Goal: Task Accomplishment & Management: Manage account settings

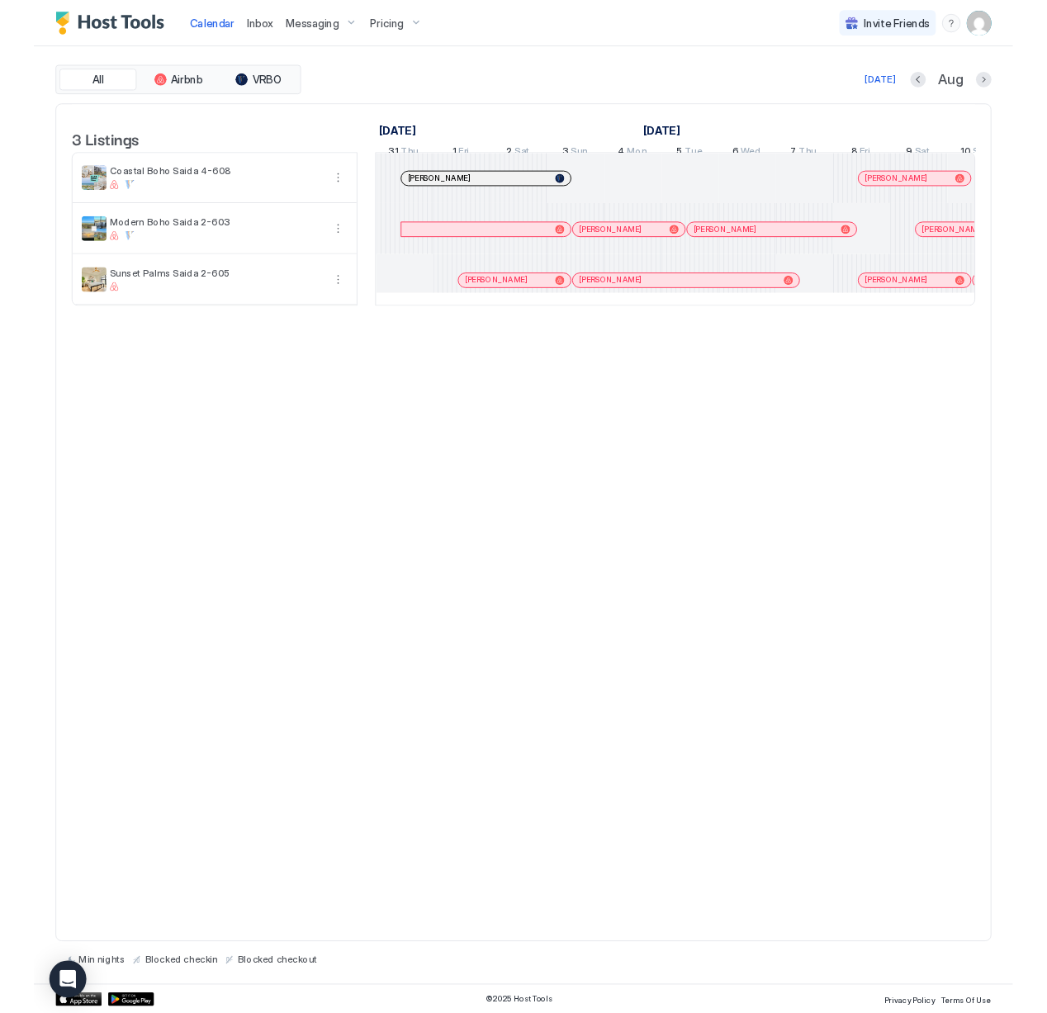
scroll to position [0, 918]
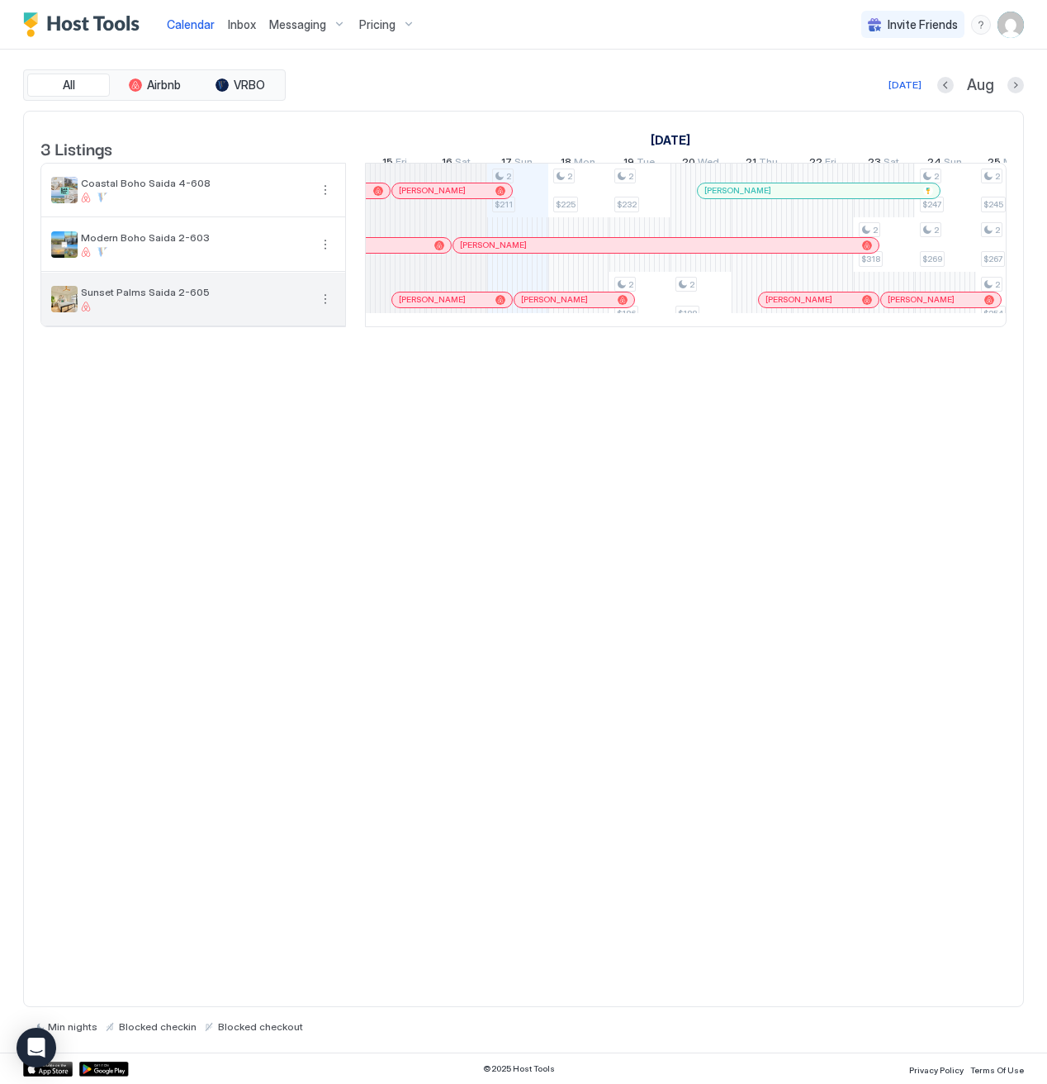
click at [325, 309] on button "More options" at bounding box center [326, 299] width 20 height 20
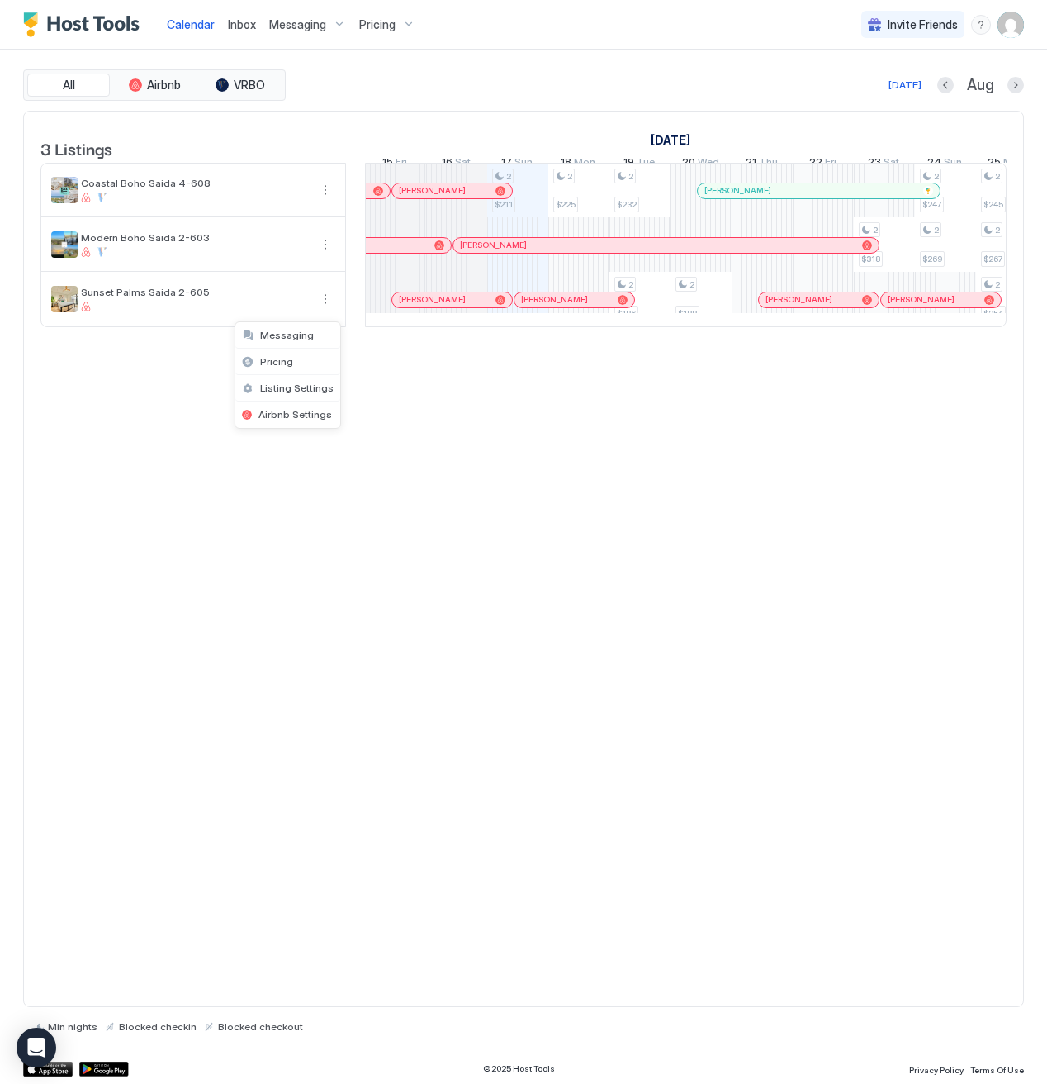
click at [1011, 34] on div at bounding box center [523, 542] width 1047 height 1084
click at [1011, 34] on img "User profile" at bounding box center [1011, 25] width 26 height 26
click at [871, 91] on span "Settings" at bounding box center [862, 92] width 45 height 15
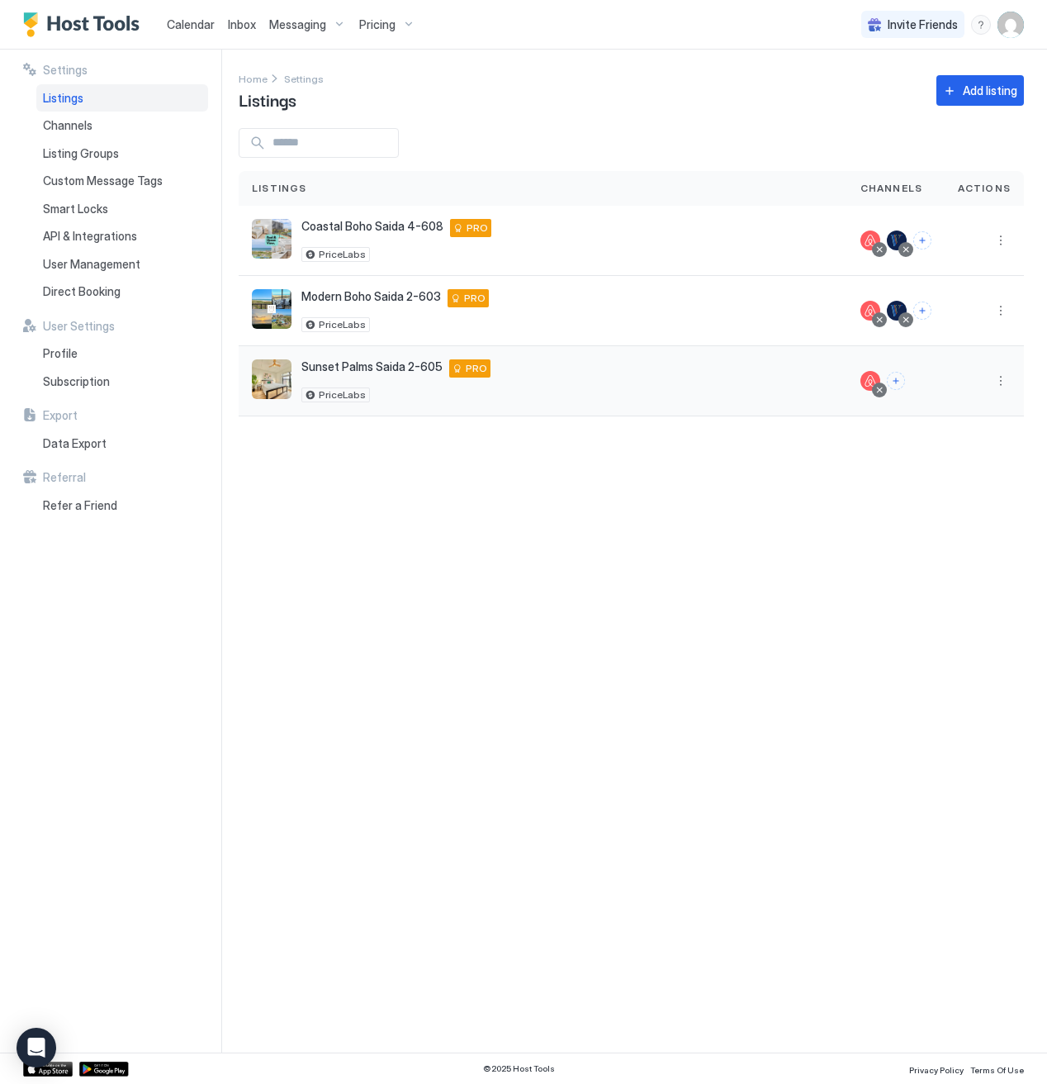
click at [767, 374] on div "Sunset Palms Saida 2-605 [STREET_ADDRESS] PRO PriceLabs" at bounding box center [543, 380] width 582 height 43
click at [902, 383] on button "Connect channels" at bounding box center [896, 381] width 18 height 18
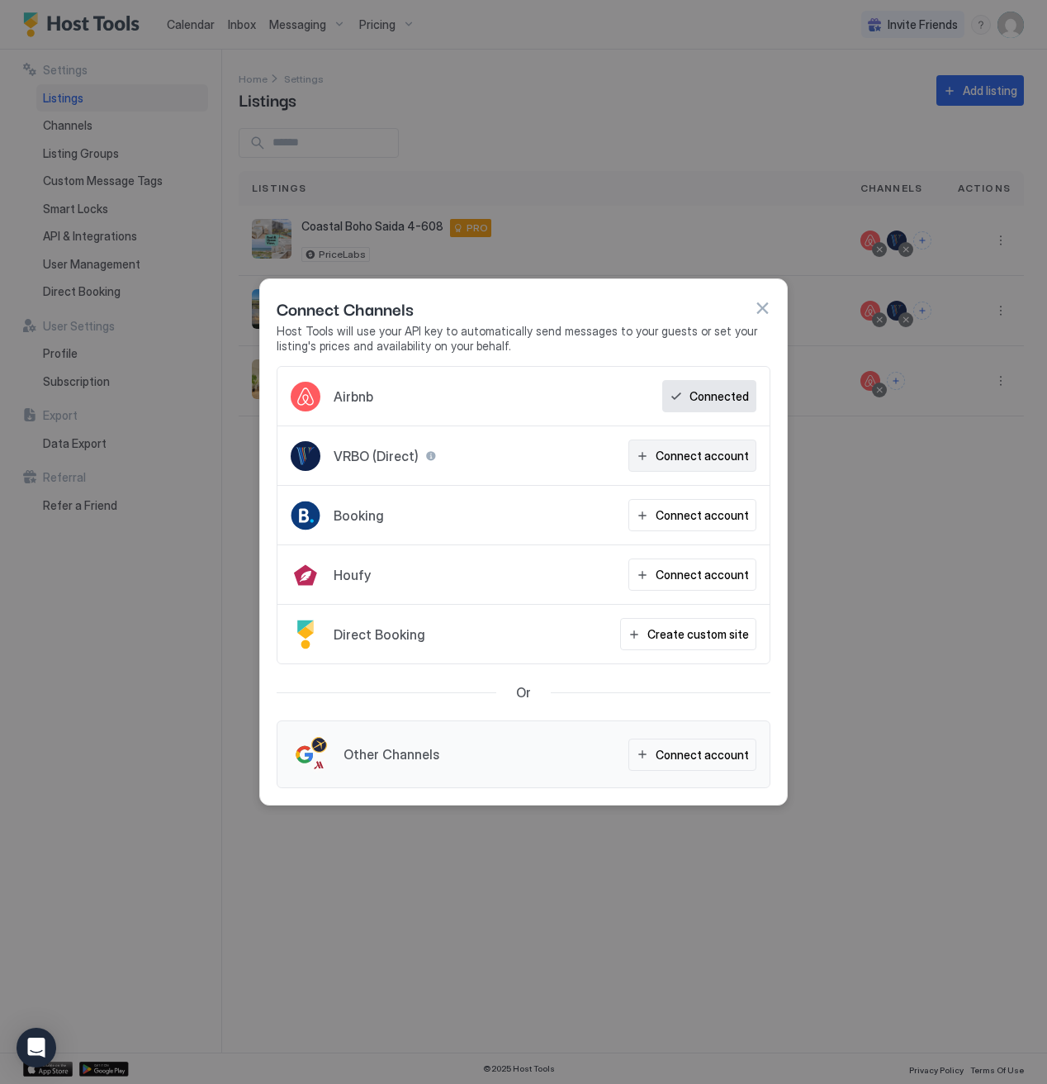
click at [691, 468] on button "Connect account" at bounding box center [693, 455] width 128 height 32
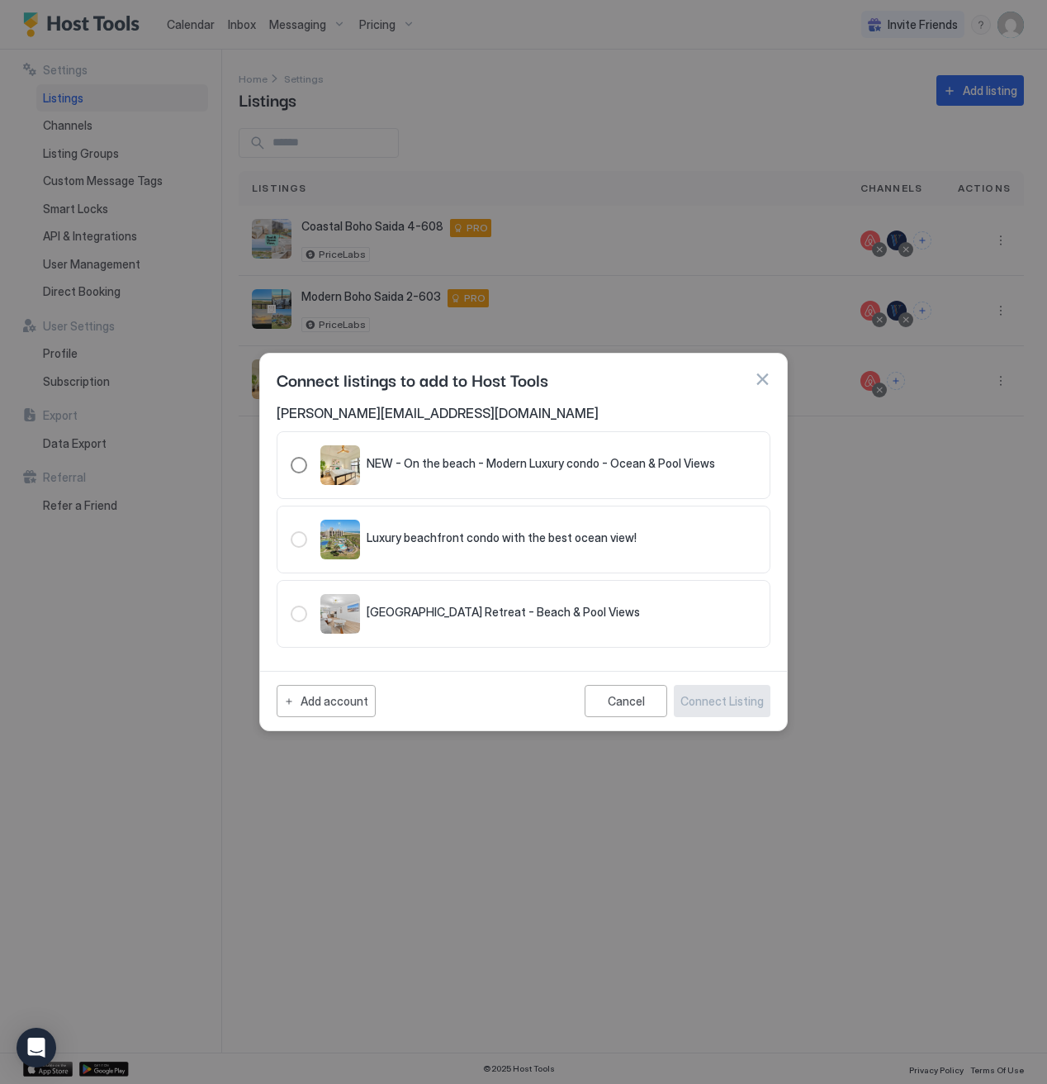
click at [299, 468] on div "321.4760324.5334491" at bounding box center [299, 465] width 17 height 17
click at [741, 707] on div "Connect Listing" at bounding box center [722, 700] width 83 height 17
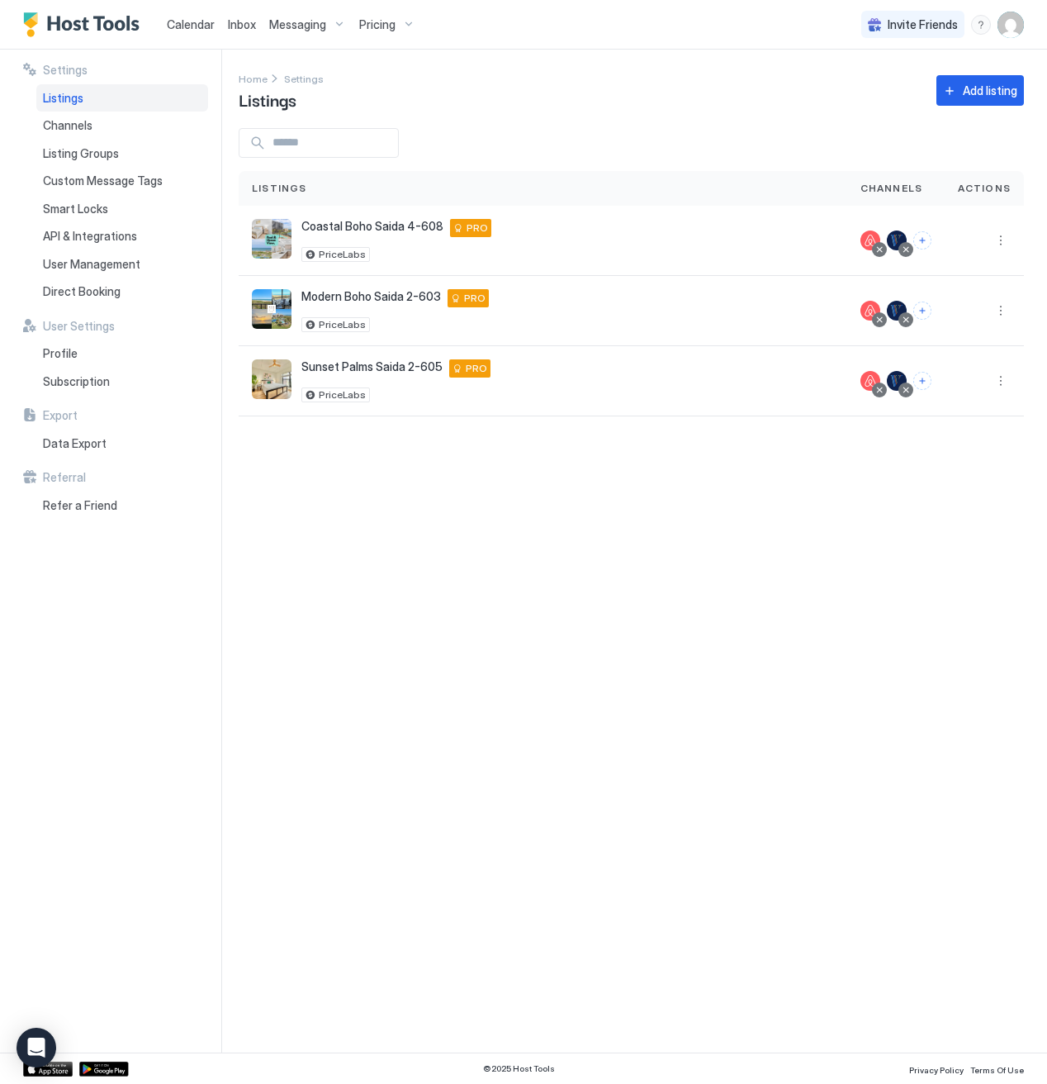
click at [676, 487] on div "Settings Home Settings Listings Add listing Listings Channels Actions Coastal B…" at bounding box center [643, 551] width 809 height 1003
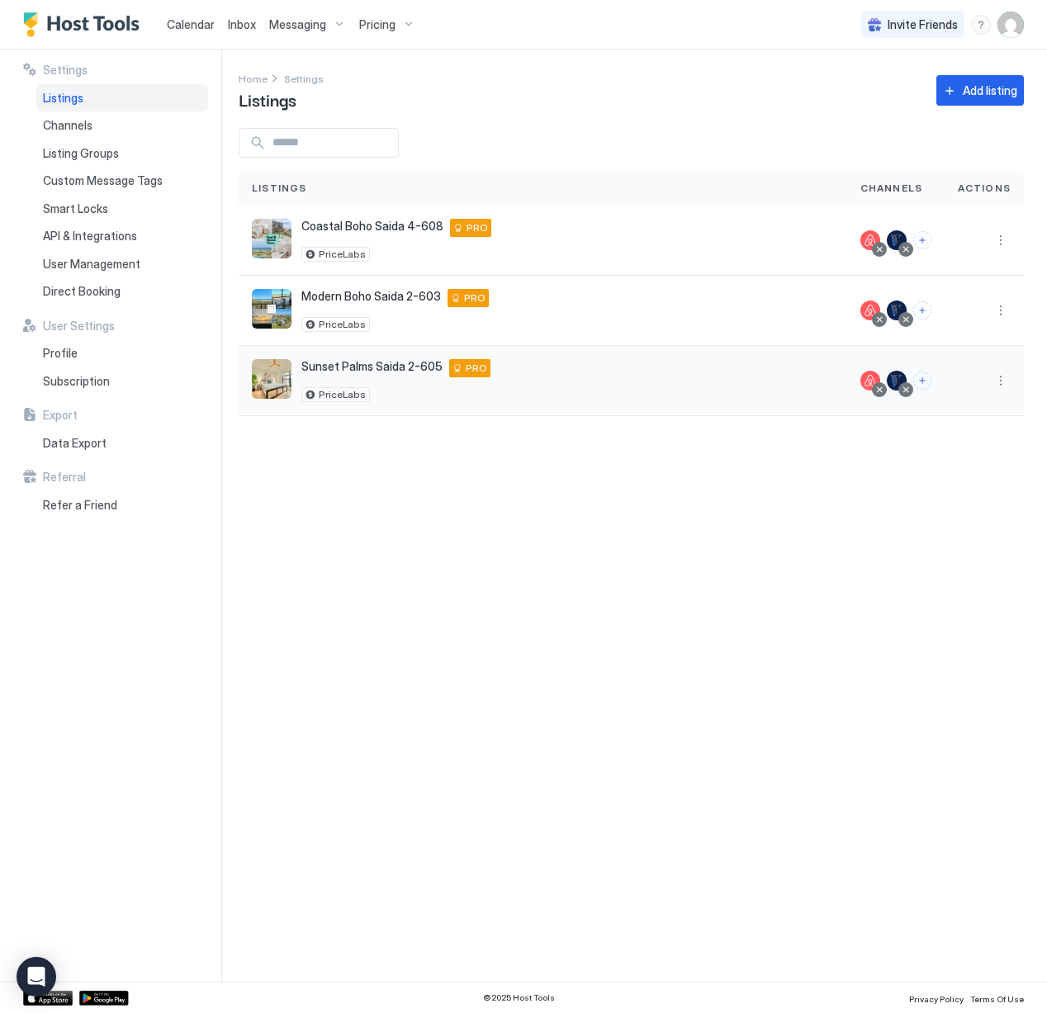
click at [1002, 383] on button "More options" at bounding box center [1001, 381] width 20 height 20
click at [1002, 383] on div "Calendar Inbox Messaging Pricing Invite Friends PF Settings Listings Channels L…" at bounding box center [523, 506] width 1047 height 1013
click at [952, 451] on span "Listing Settings" at bounding box center [964, 457] width 74 height 12
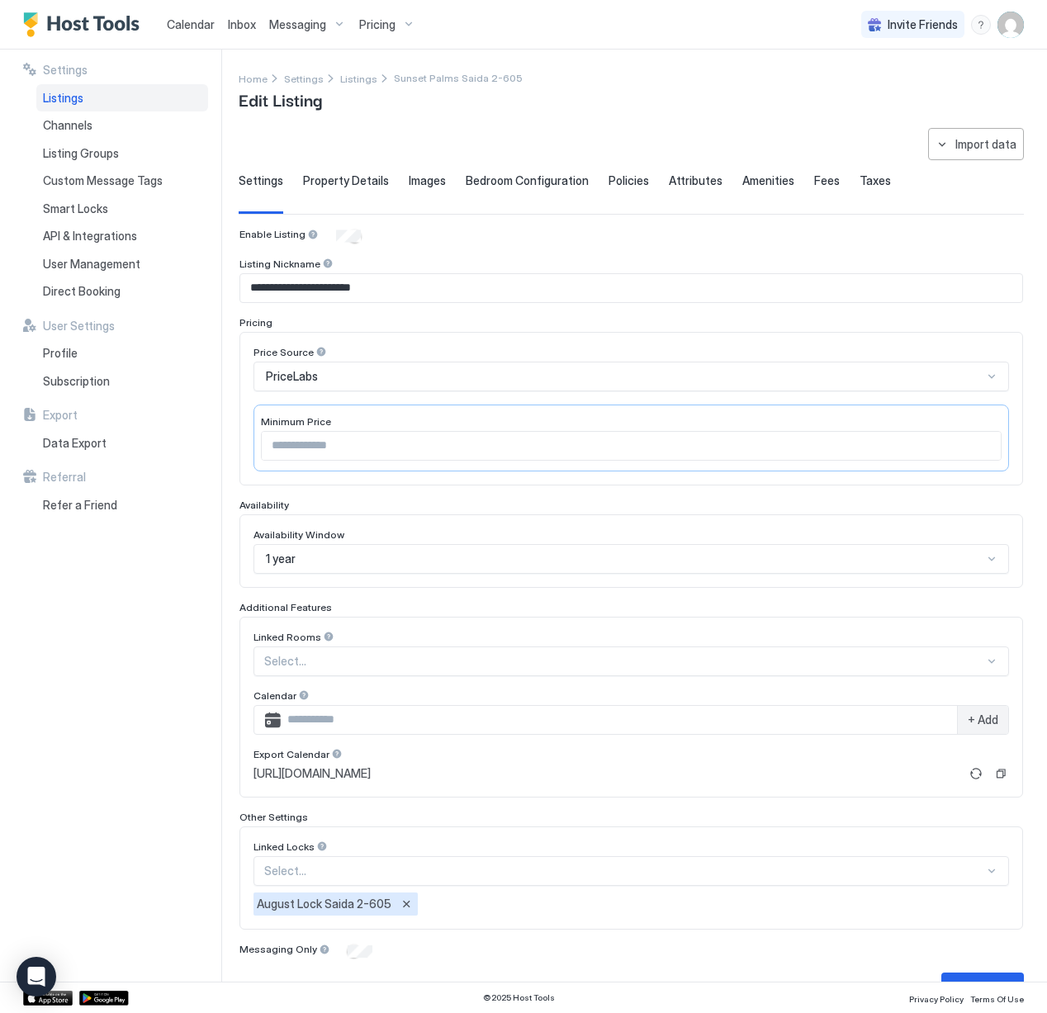
scroll to position [41, 0]
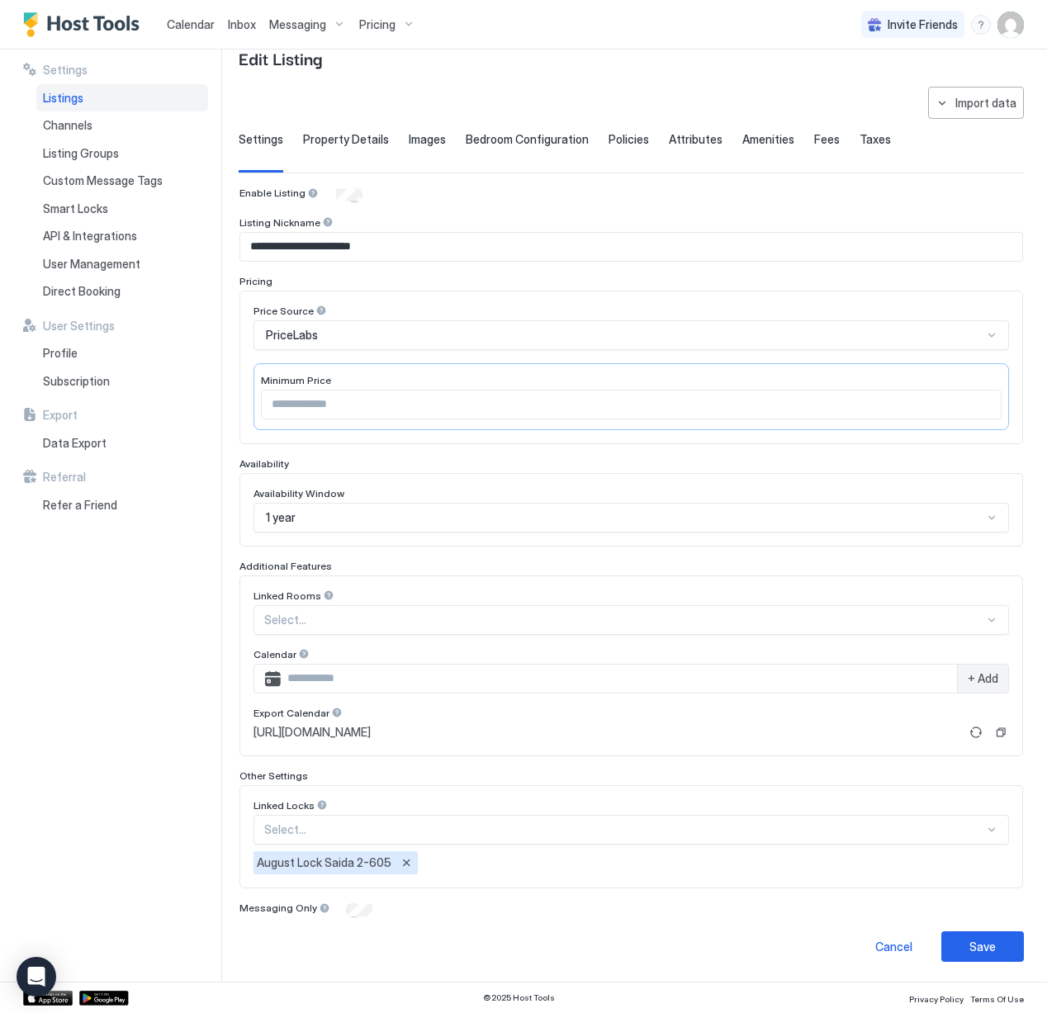
click at [998, 520] on div "1 year" at bounding box center [632, 518] width 756 height 30
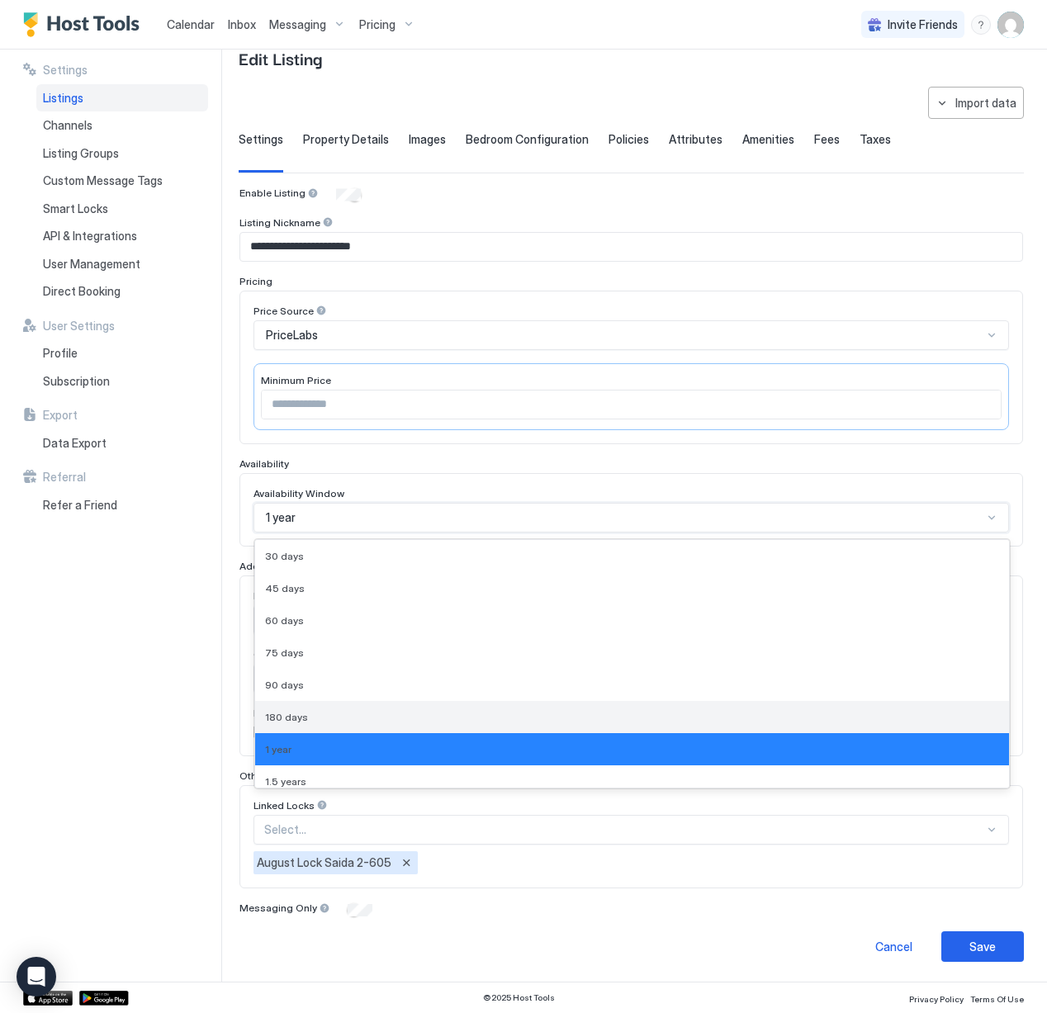
click at [764, 711] on div "180 days" at bounding box center [632, 717] width 734 height 12
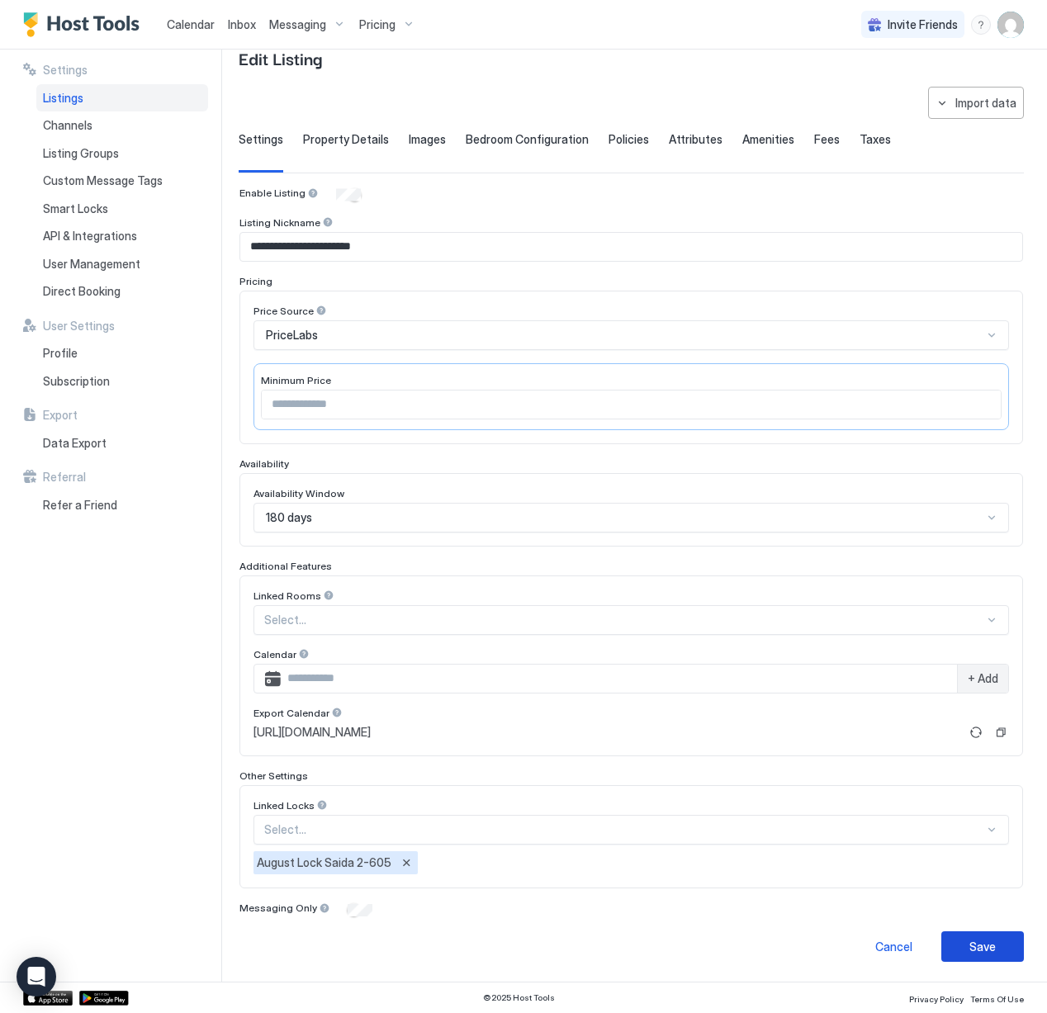
click at [976, 950] on div "Save" at bounding box center [983, 946] width 26 height 17
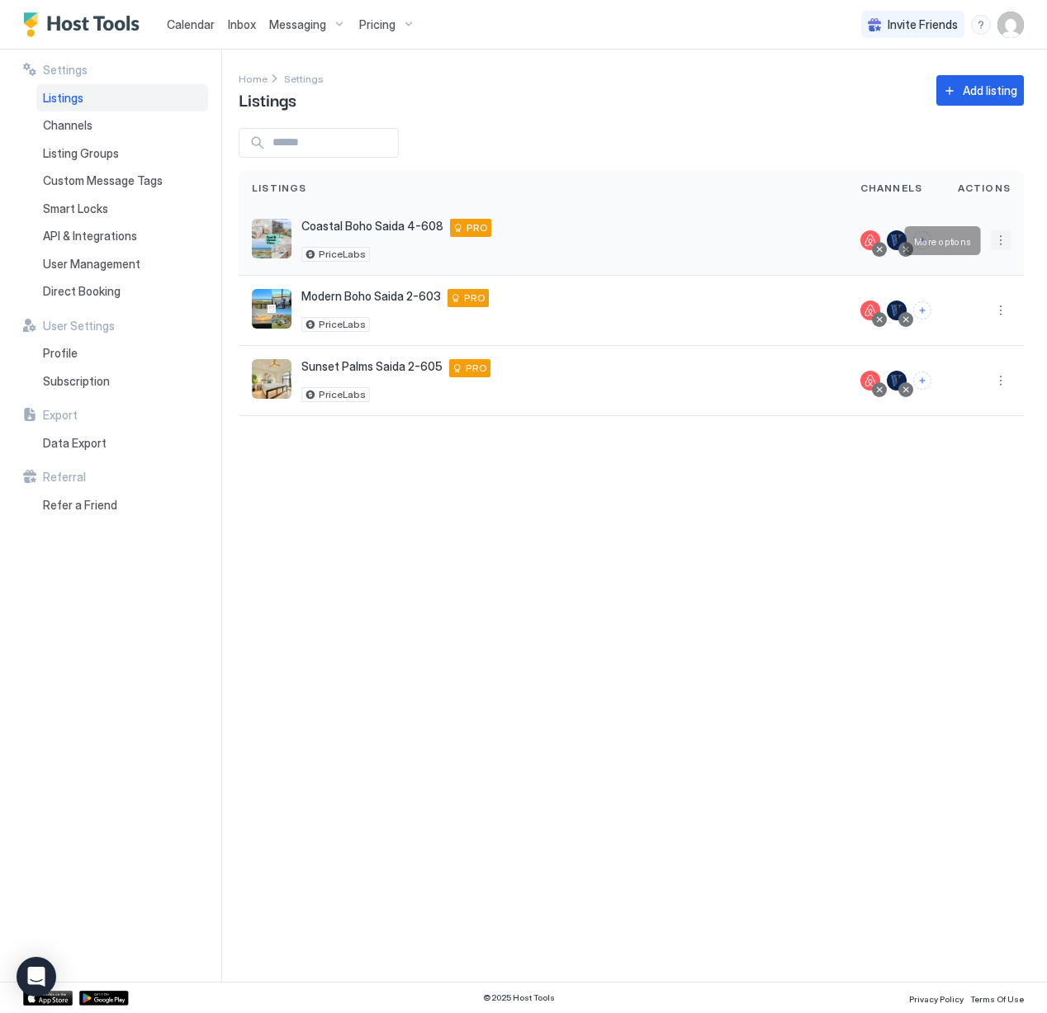
click at [1002, 246] on button "More options" at bounding box center [1001, 240] width 20 height 20
click at [955, 315] on span "Listing Settings" at bounding box center [964, 317] width 74 height 12
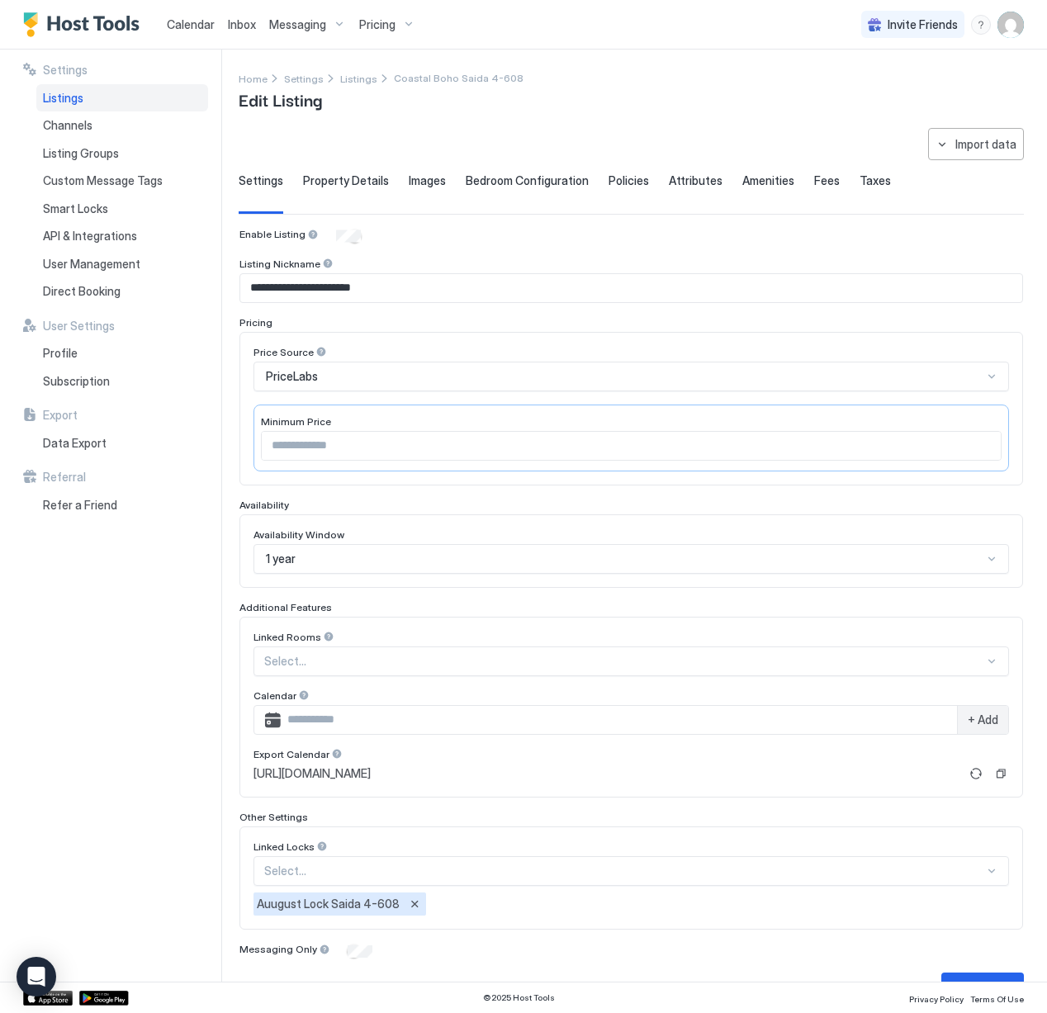
scroll to position [41, 0]
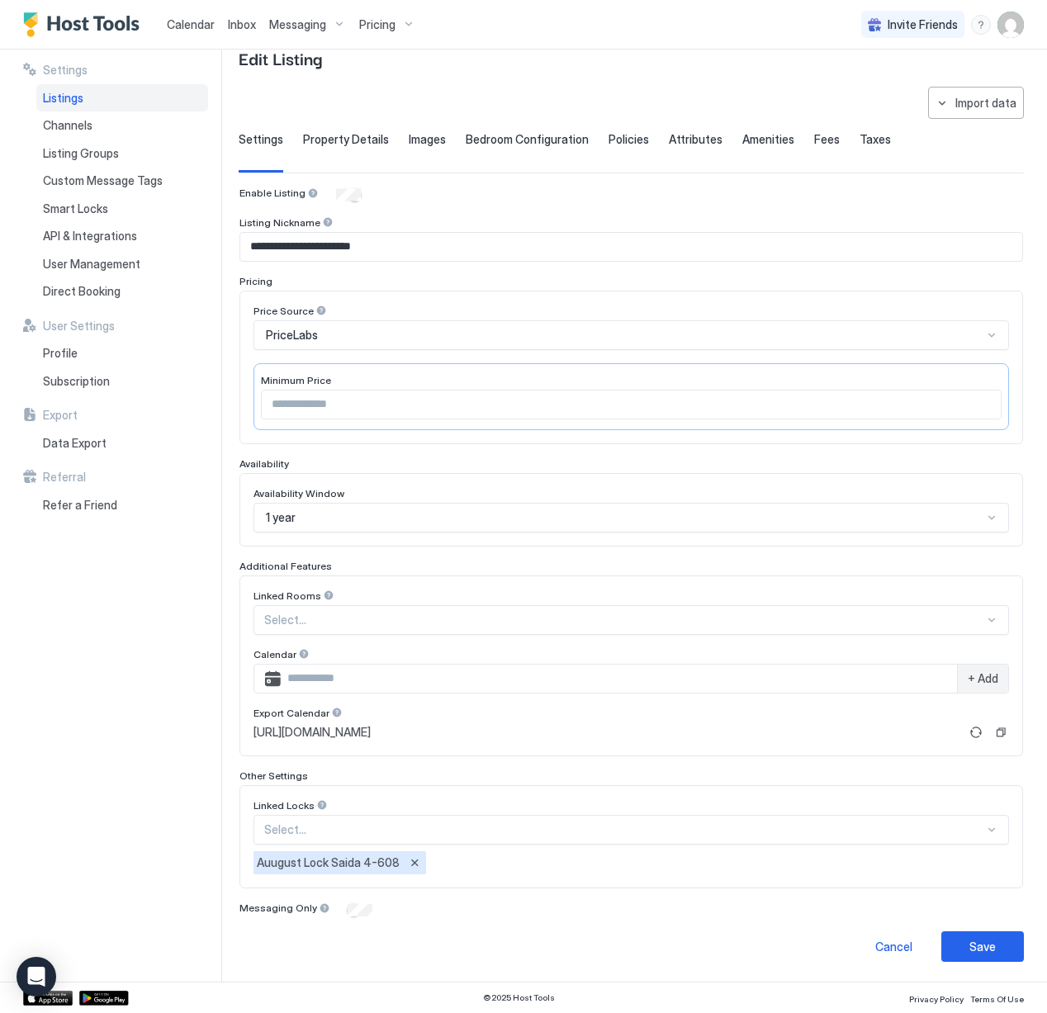
click at [654, 520] on div "1 year" at bounding box center [624, 517] width 717 height 15
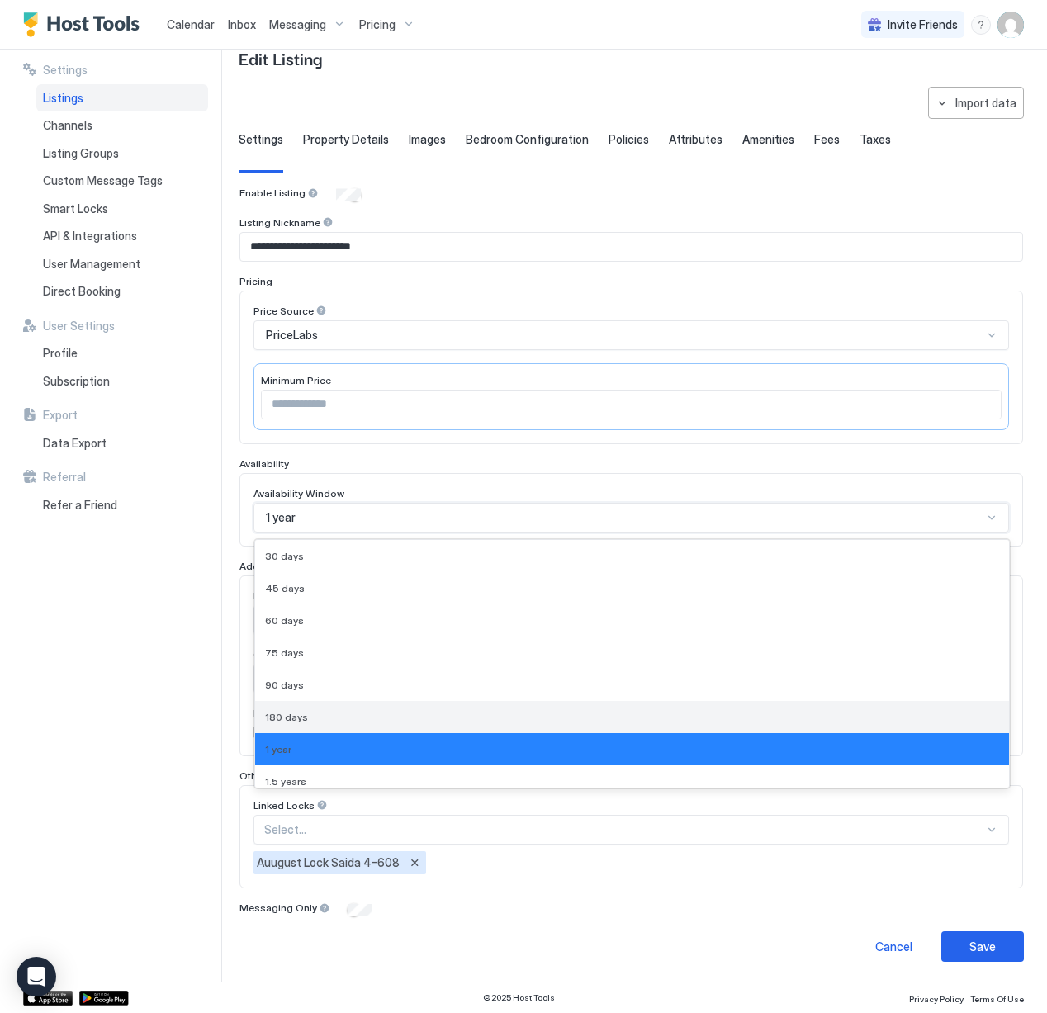
click at [443, 723] on div "180 days" at bounding box center [632, 717] width 754 height 32
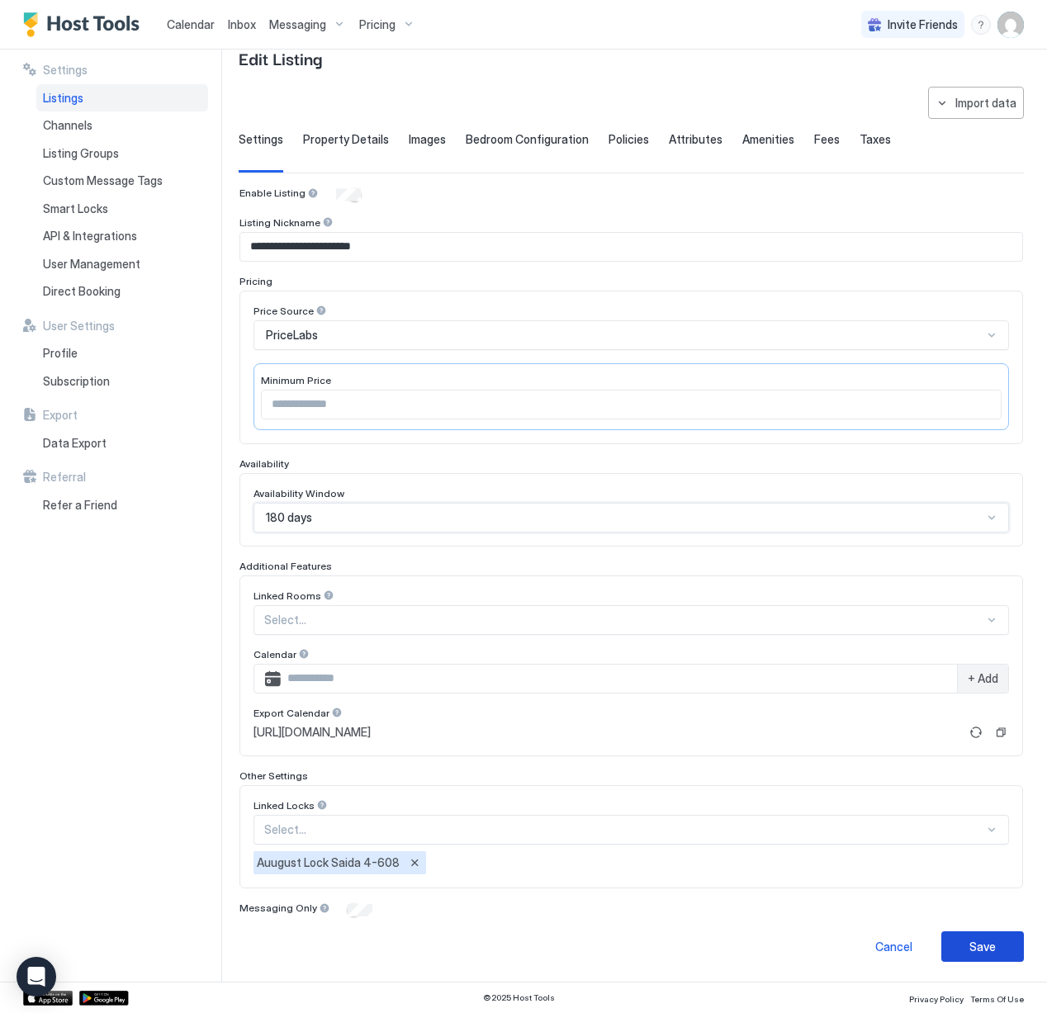
click at [976, 948] on div "Save" at bounding box center [983, 946] width 26 height 17
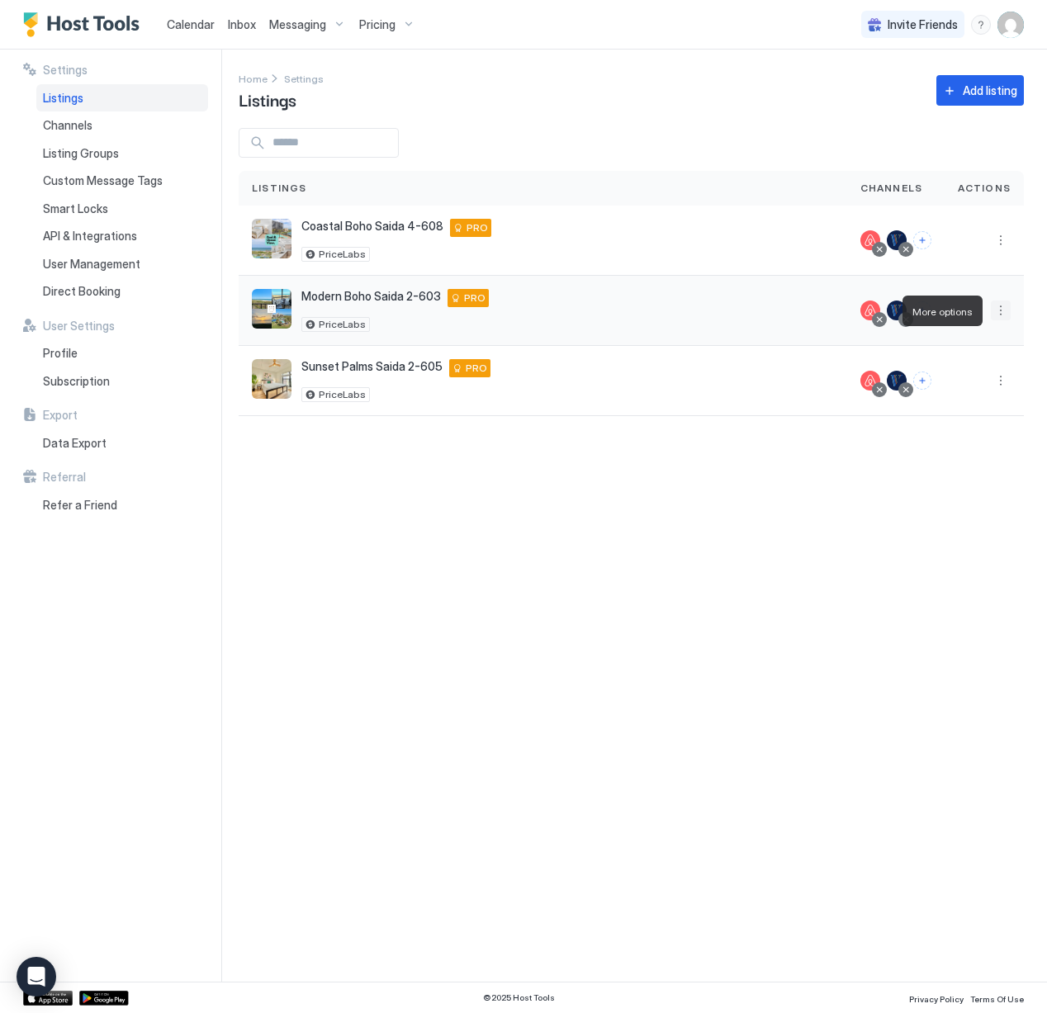
click at [999, 316] on button "More options" at bounding box center [1001, 311] width 20 height 20
click at [941, 386] on span "Listing Settings" at bounding box center [964, 387] width 74 height 12
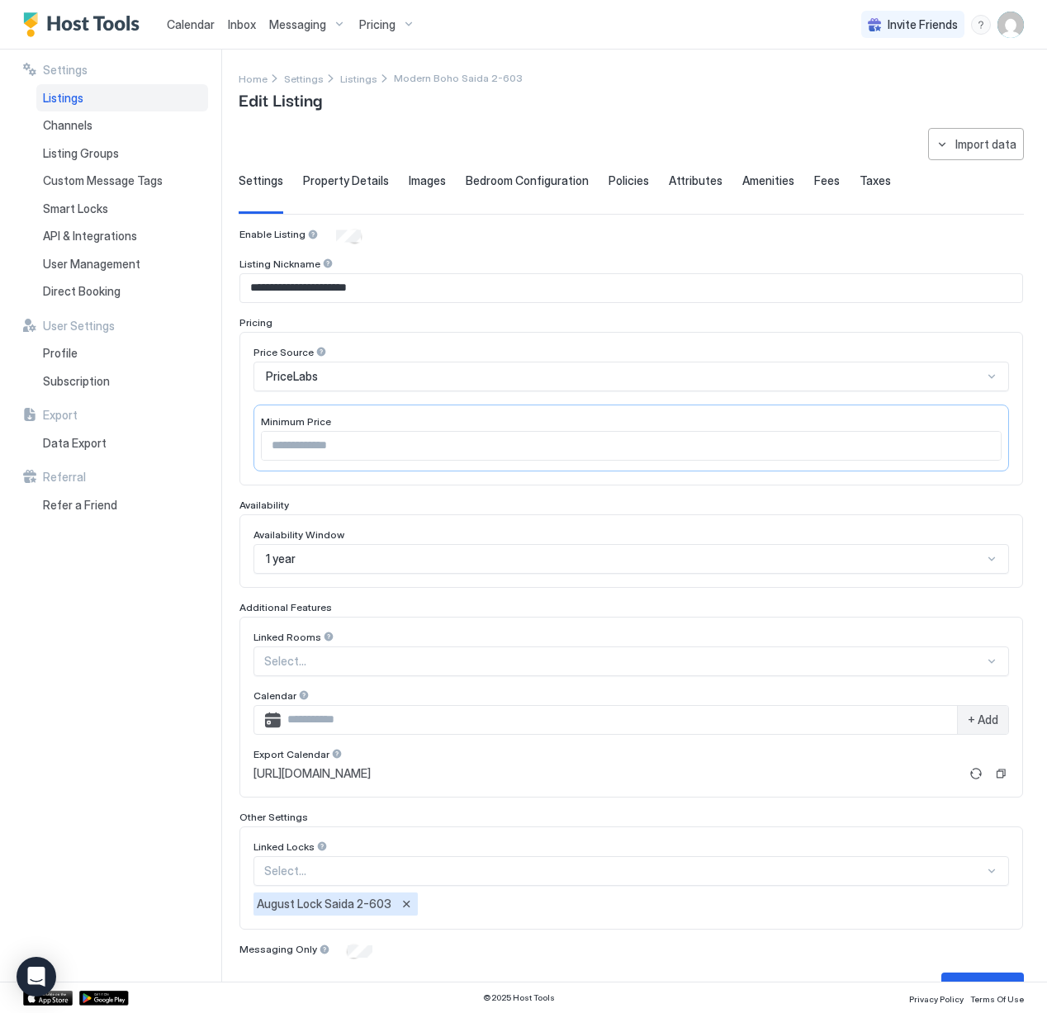
click at [534, 557] on div "1 year" at bounding box center [624, 559] width 717 height 15
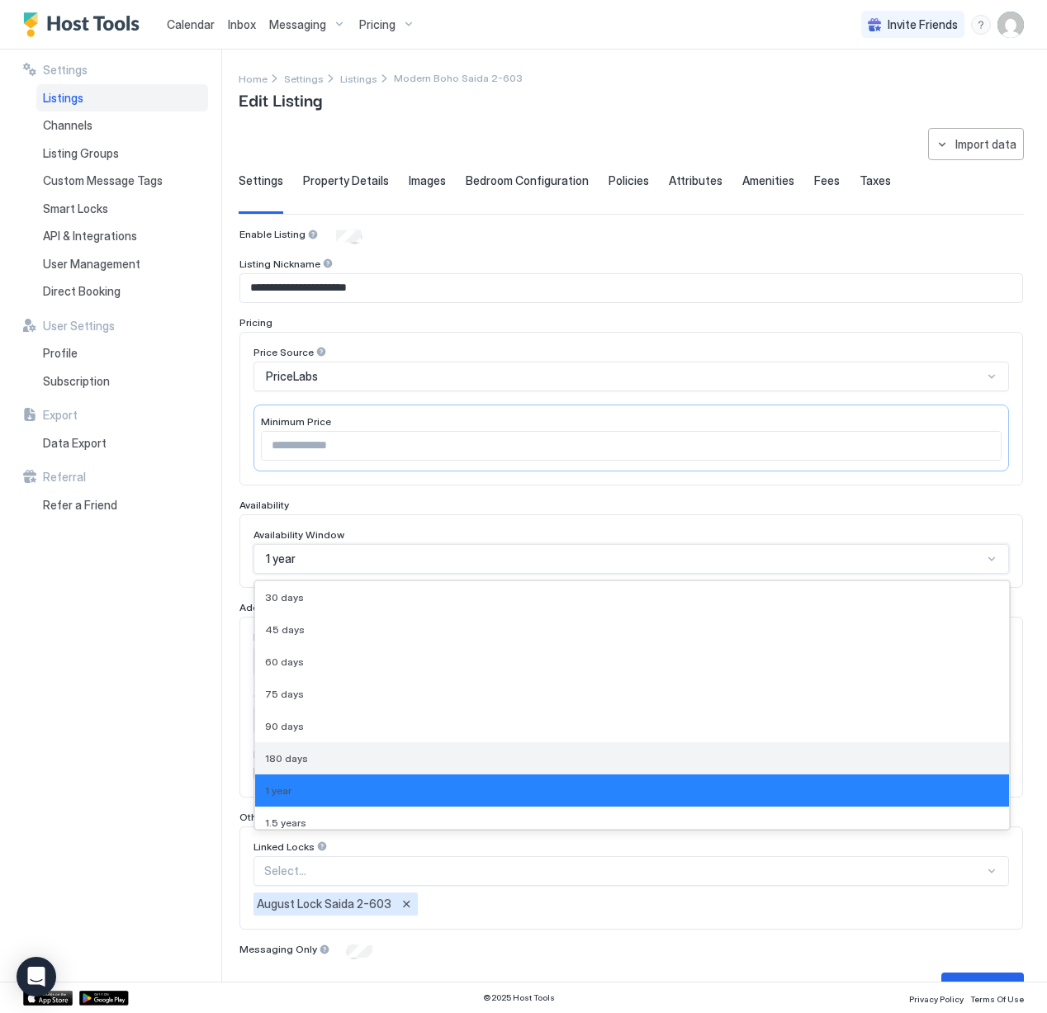
click at [330, 758] on div "180 days" at bounding box center [632, 758] width 734 height 12
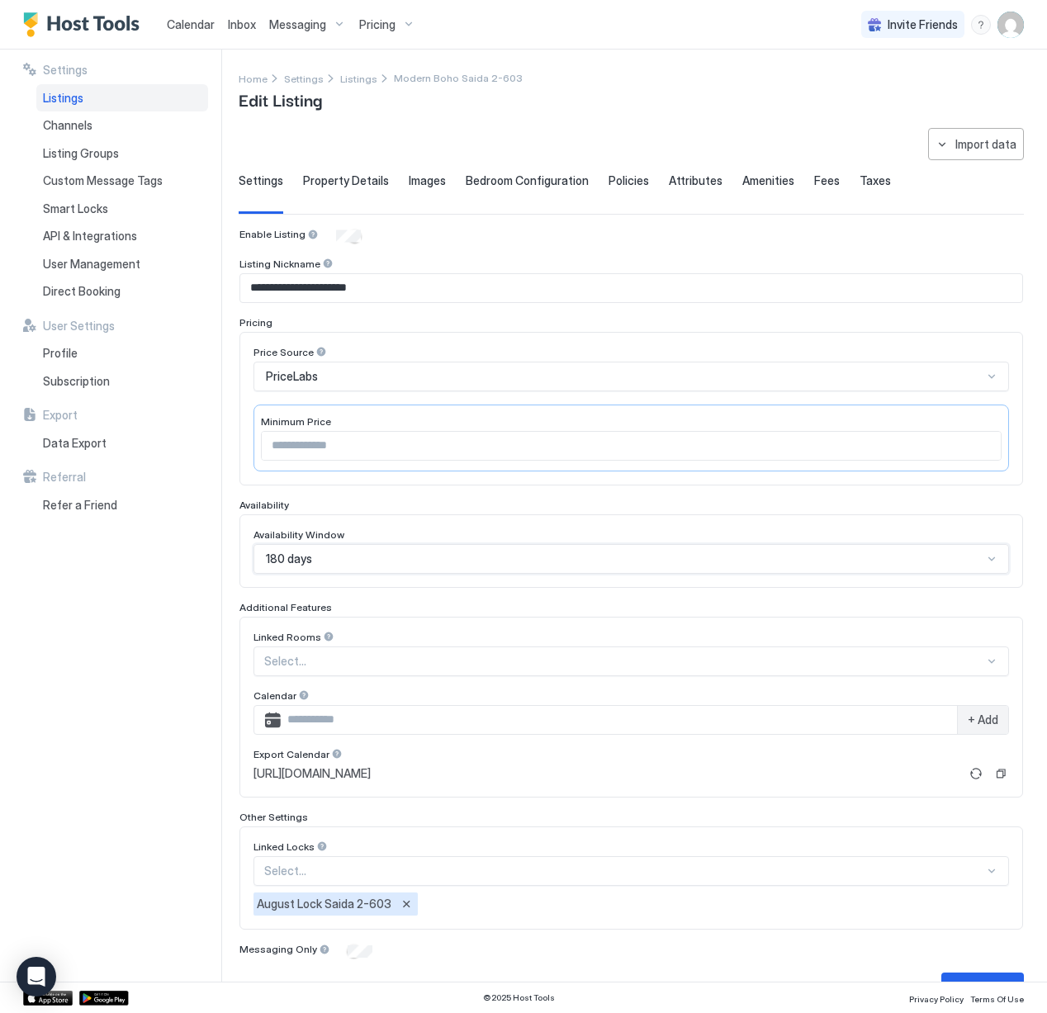
scroll to position [41, 0]
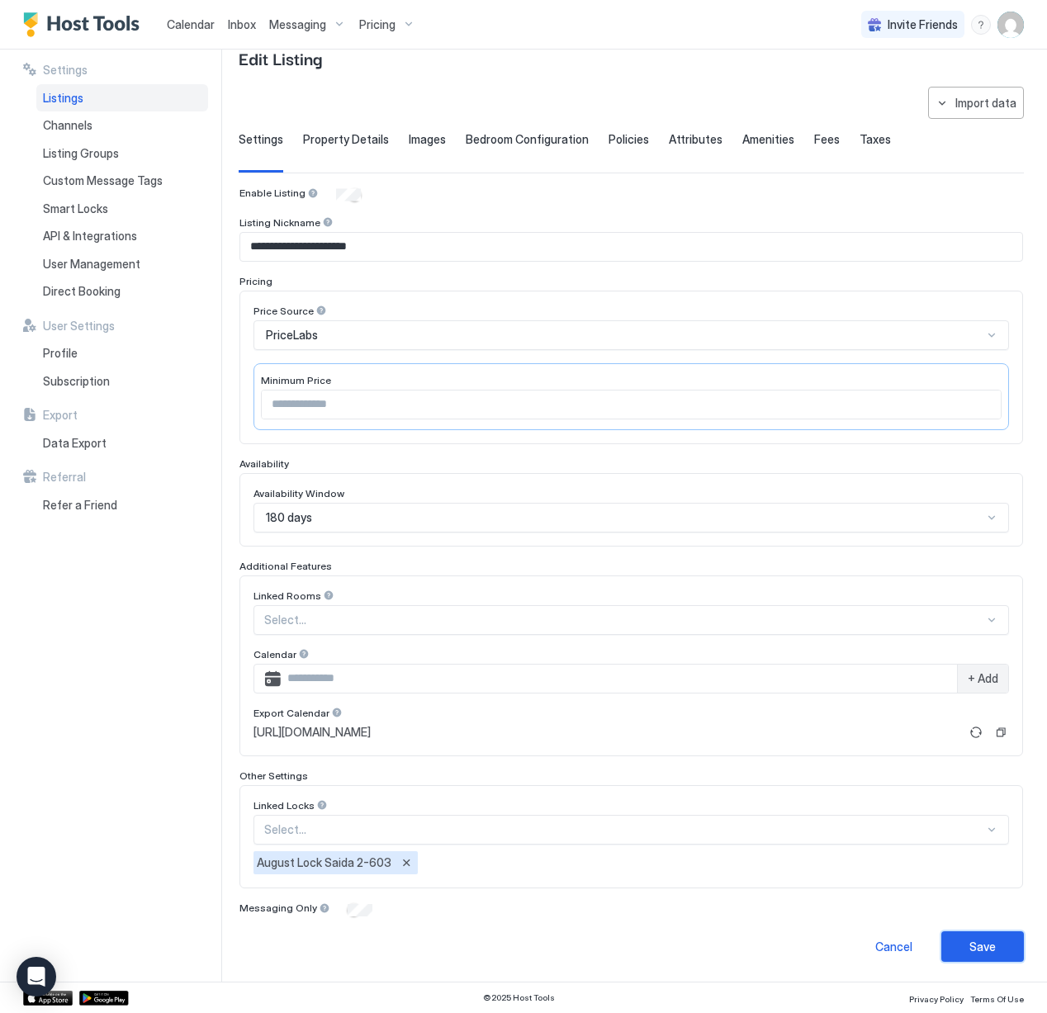
click at [985, 956] on button "Save" at bounding box center [983, 947] width 83 height 31
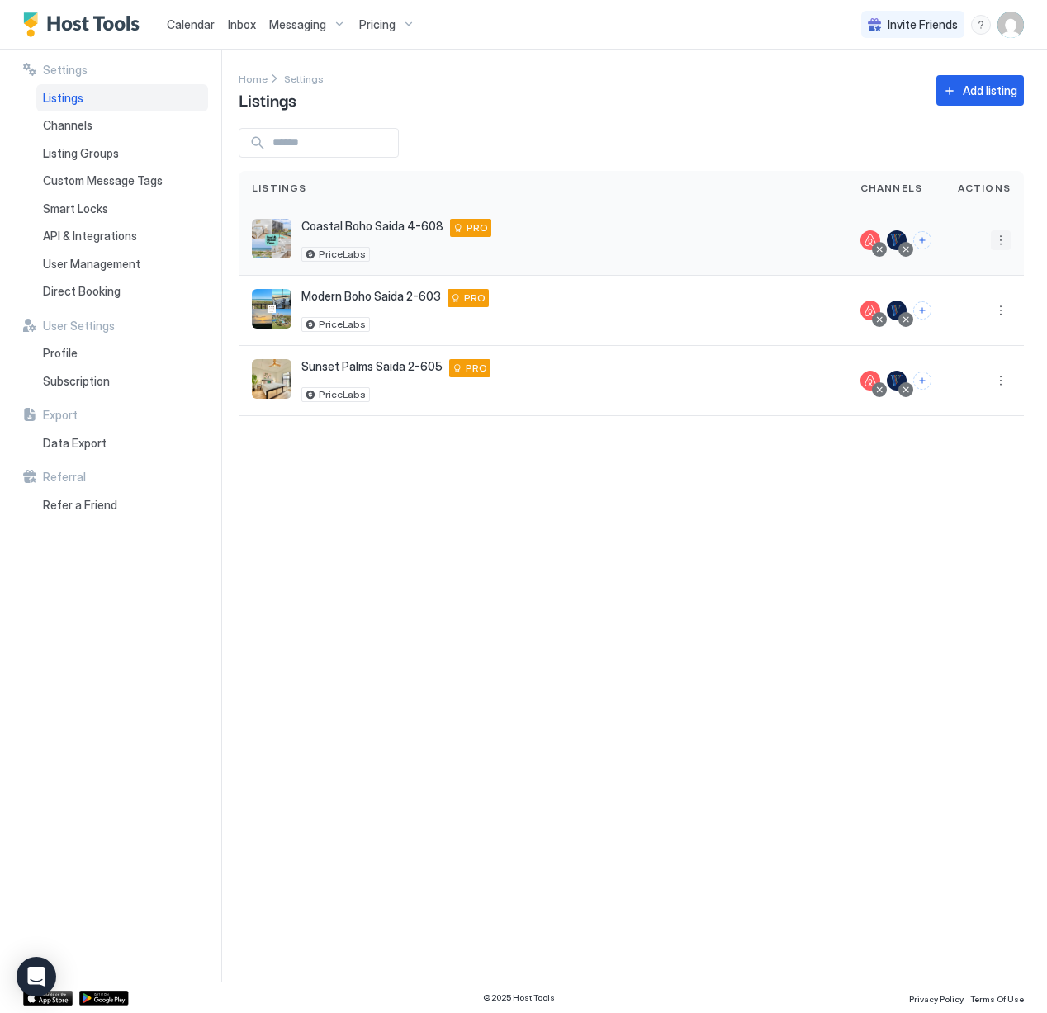
click at [1009, 244] on button "More options" at bounding box center [1001, 240] width 20 height 20
click at [972, 312] on span "Listing Settings" at bounding box center [964, 317] width 74 height 12
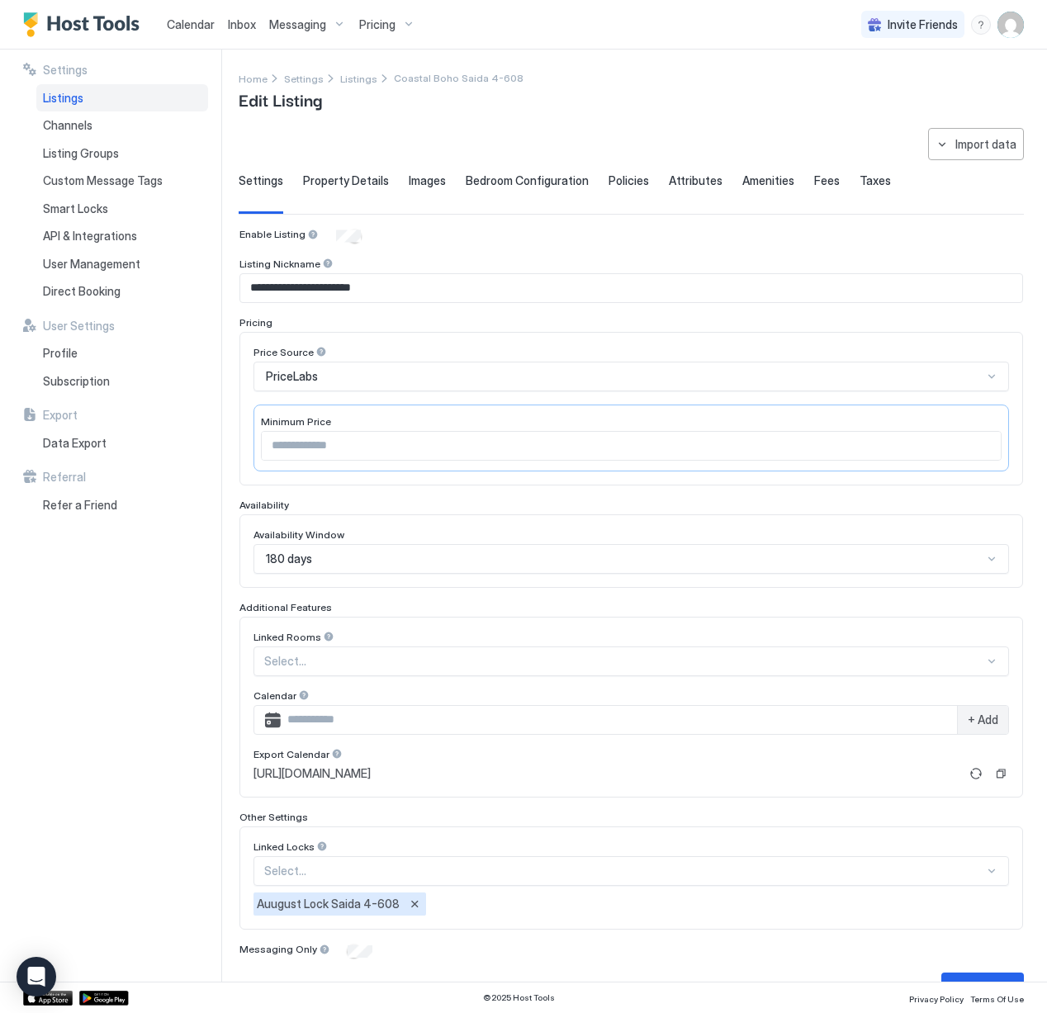
click at [354, 180] on span "Property Details" at bounding box center [346, 180] width 86 height 15
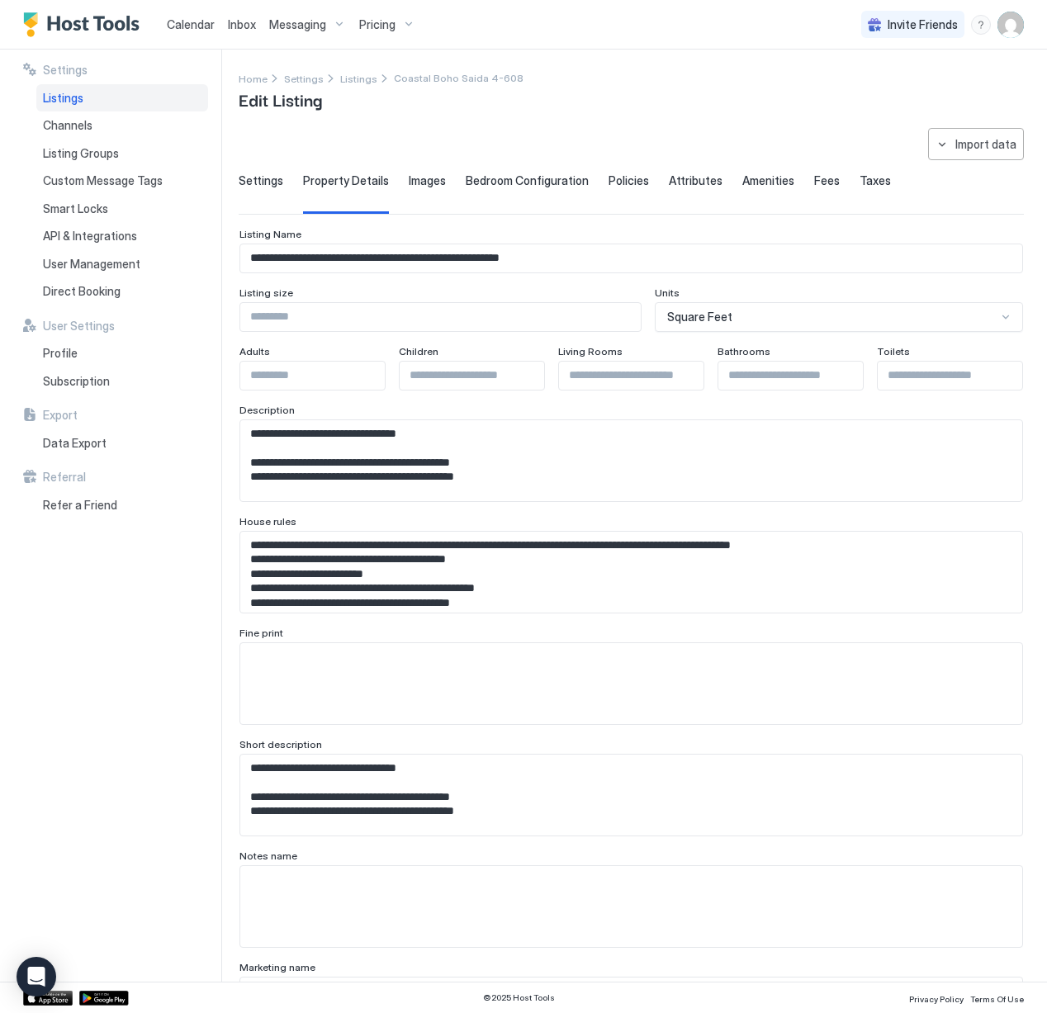
click at [413, 185] on span "Images" at bounding box center [427, 180] width 37 height 15
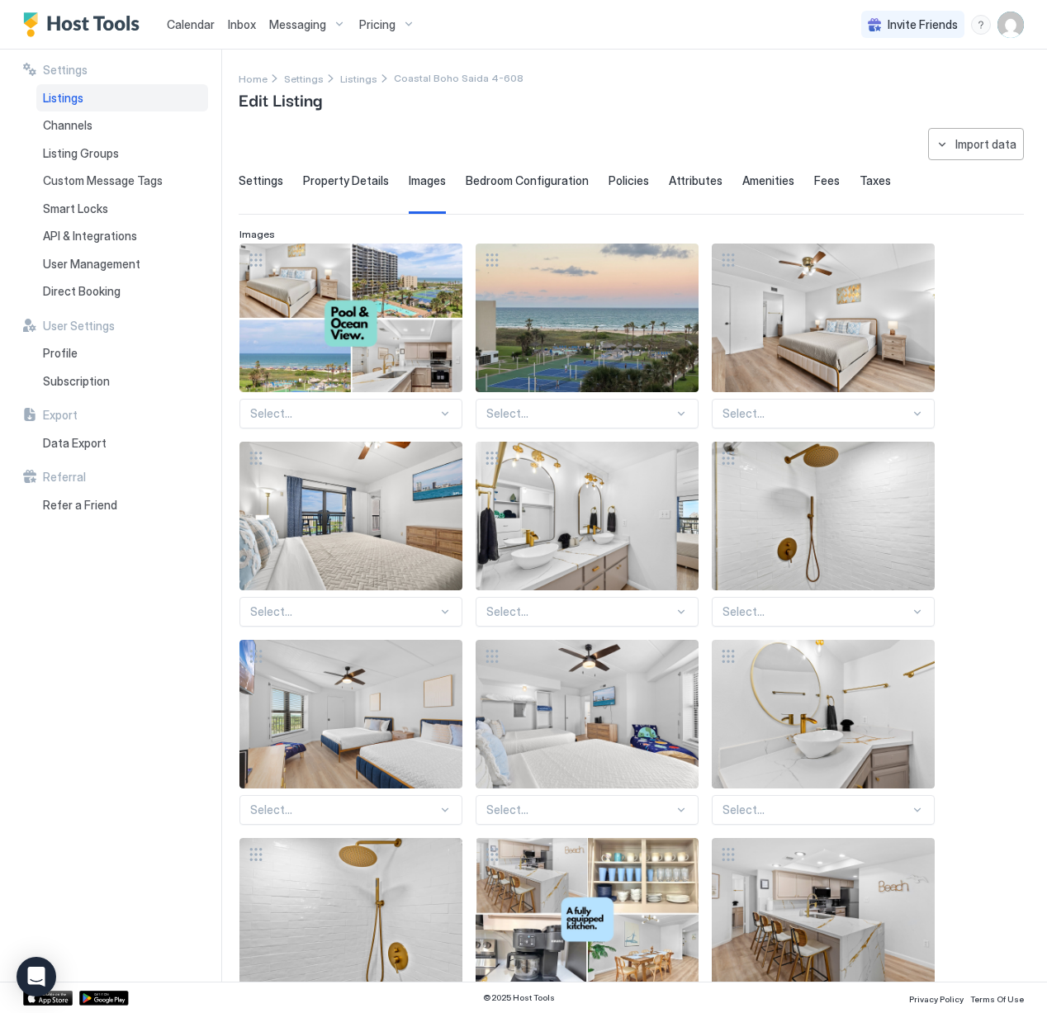
click at [489, 188] on div "Bedroom Configuration" at bounding box center [527, 193] width 123 height 40
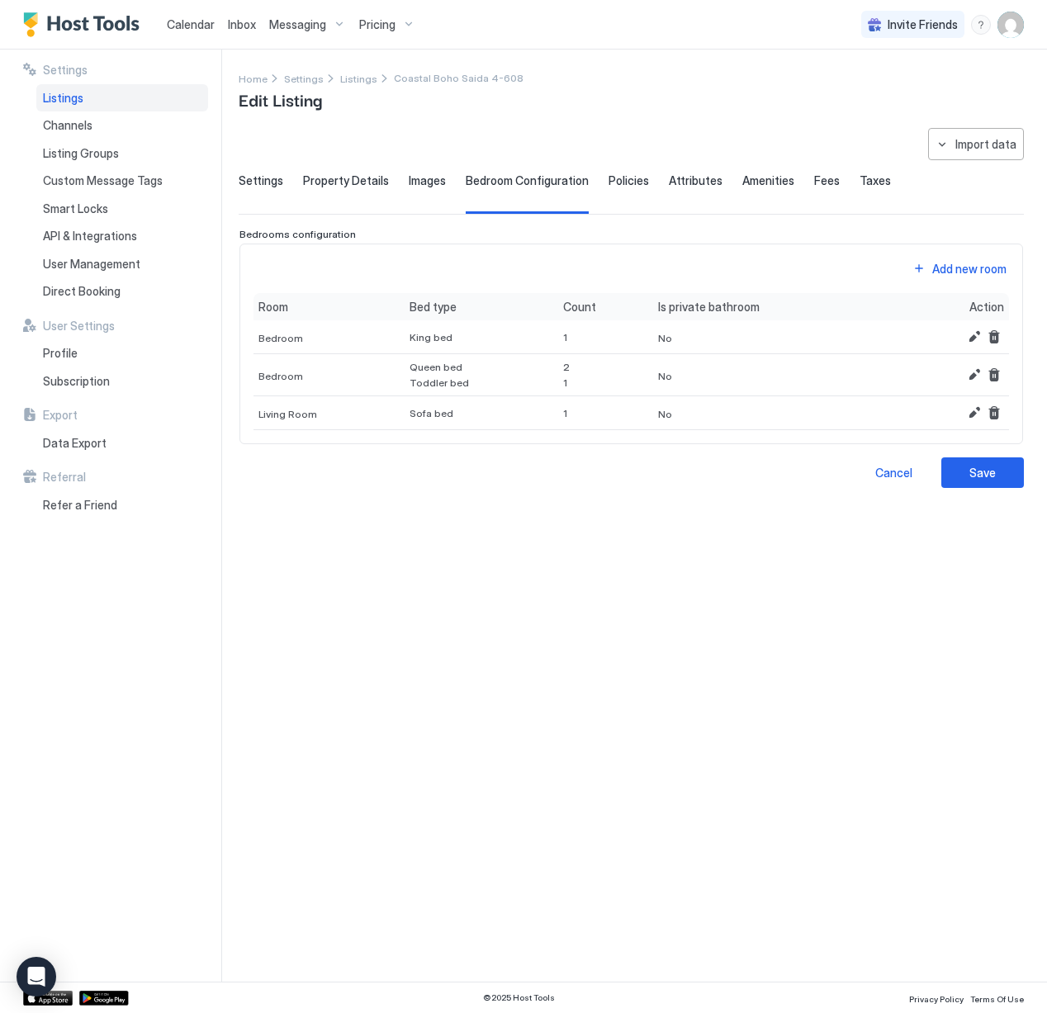
click at [609, 184] on span "Policies" at bounding box center [629, 180] width 40 height 15
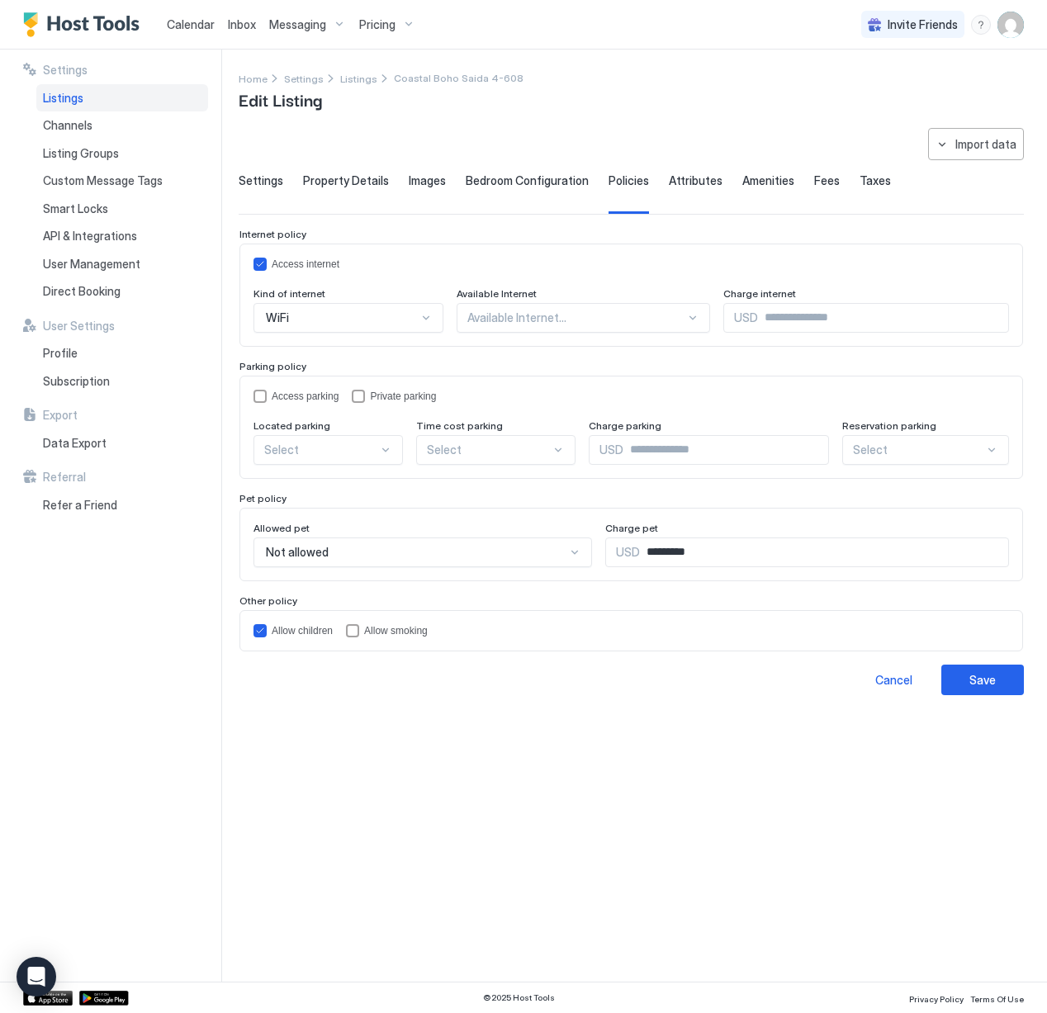
click at [683, 186] on span "Attributes" at bounding box center [696, 180] width 54 height 15
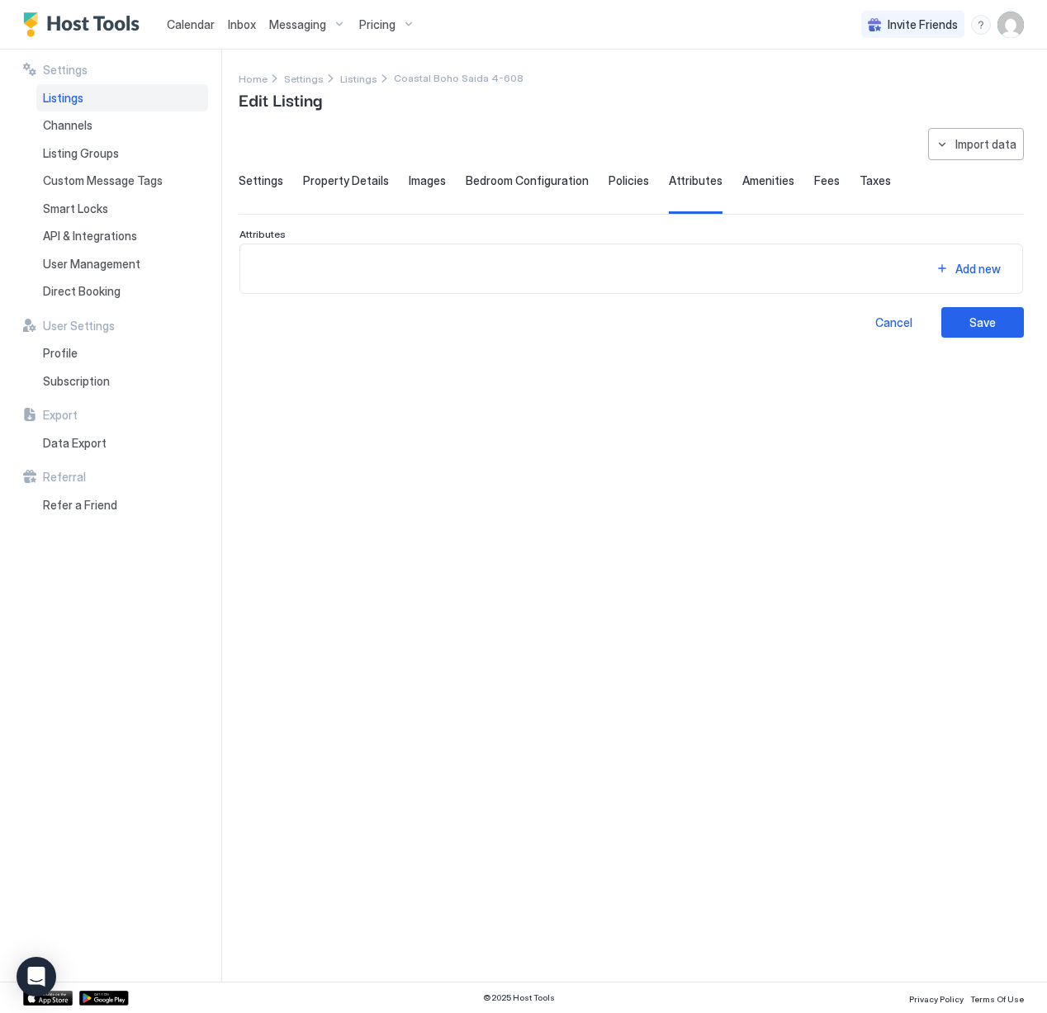
click at [763, 195] on div "Amenities" at bounding box center [769, 193] width 52 height 40
click at [819, 194] on div "Fees" at bounding box center [827, 193] width 26 height 40
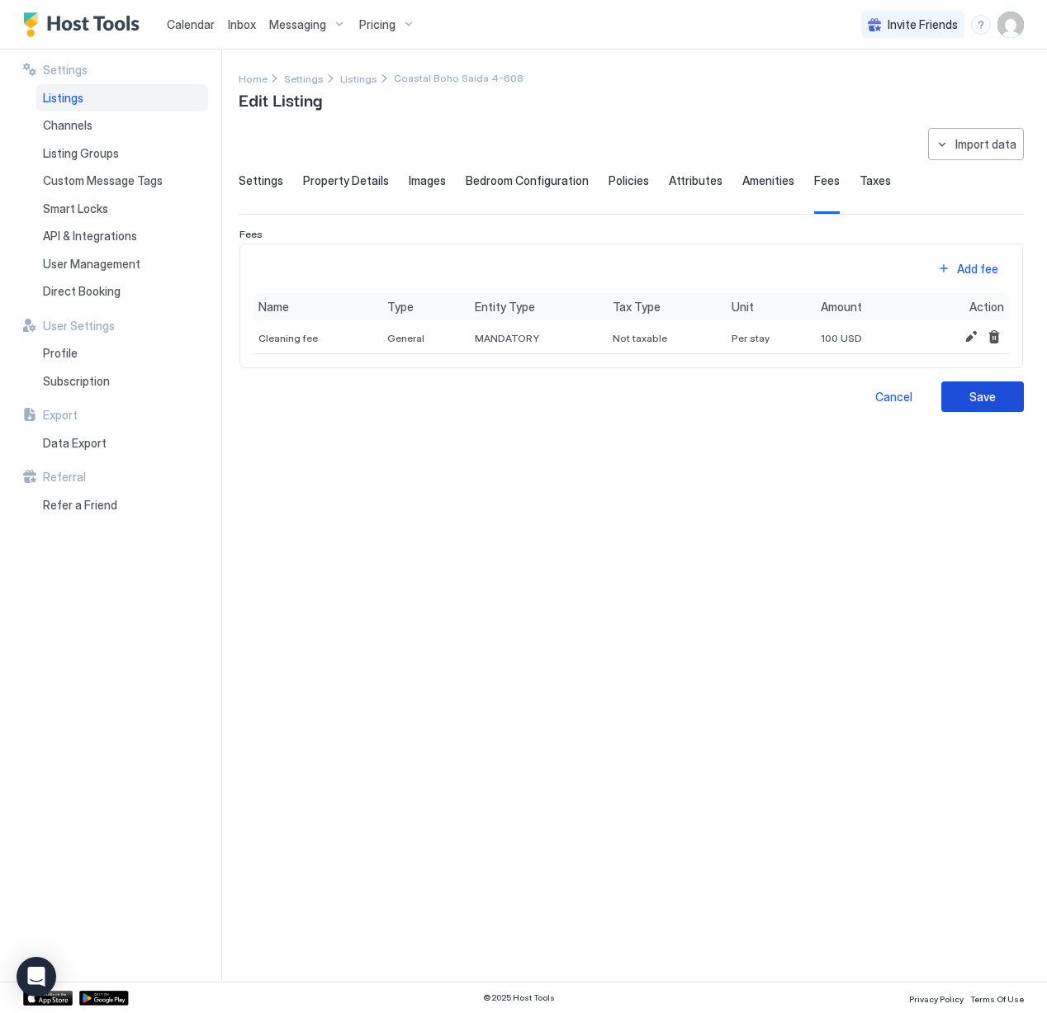
click at [972, 401] on div "Save" at bounding box center [983, 396] width 26 height 17
click at [347, 78] on span "Listings" at bounding box center [358, 79] width 37 height 12
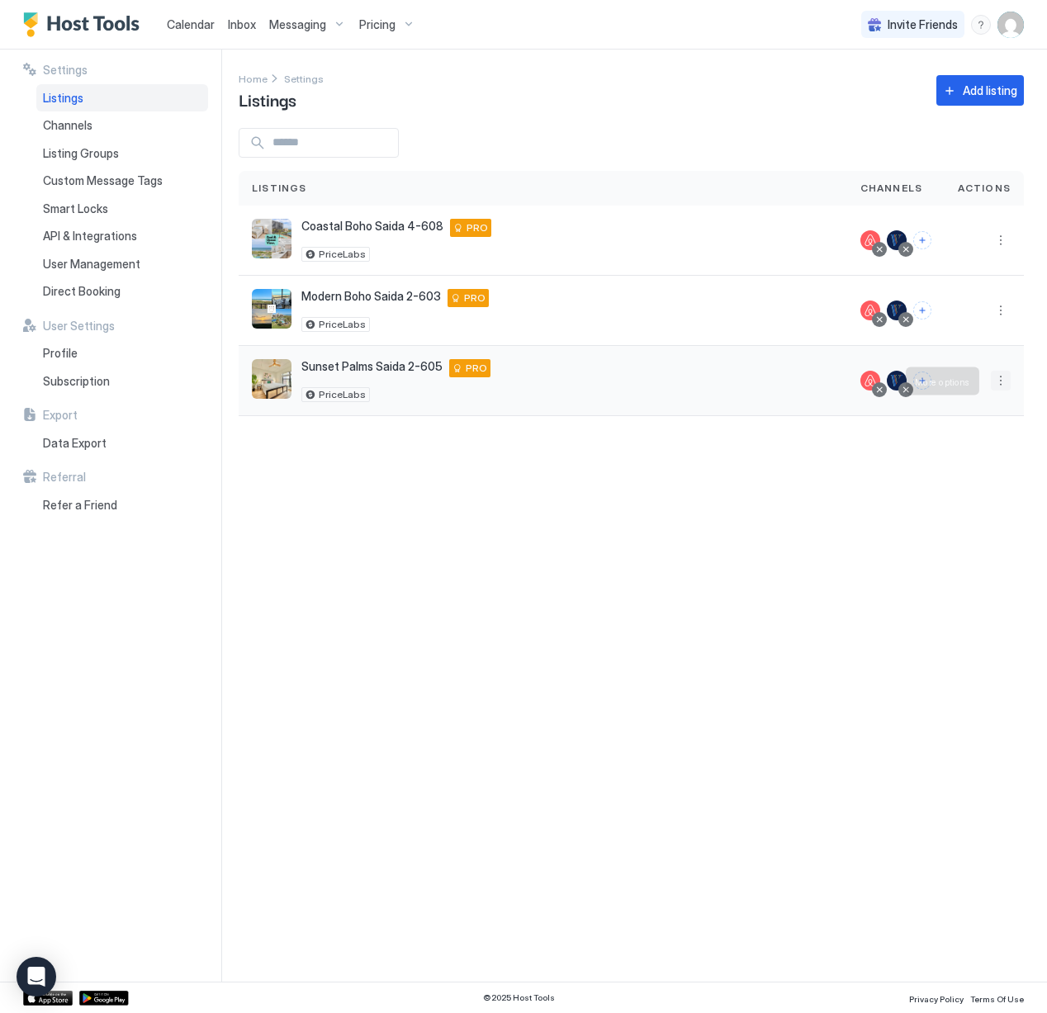
click at [991, 379] on button "More options" at bounding box center [1001, 381] width 20 height 20
click at [531, 78] on div at bounding box center [523, 506] width 1047 height 1013
click at [1001, 382] on button "More options" at bounding box center [1001, 381] width 20 height 20
click at [461, 522] on div at bounding box center [523, 506] width 1047 height 1013
click at [99, 203] on span "Smart Locks" at bounding box center [75, 209] width 65 height 15
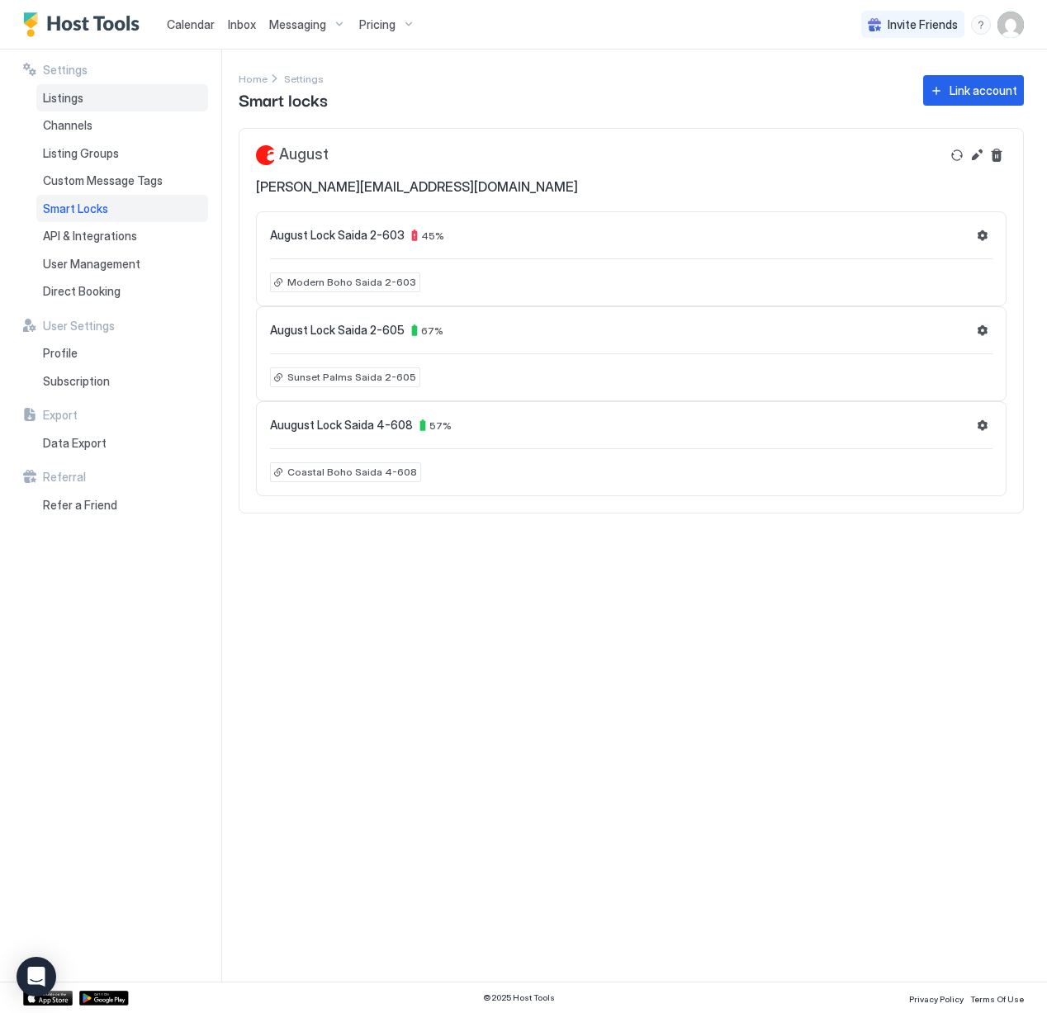
click at [78, 104] on span "Listings" at bounding box center [63, 98] width 40 height 15
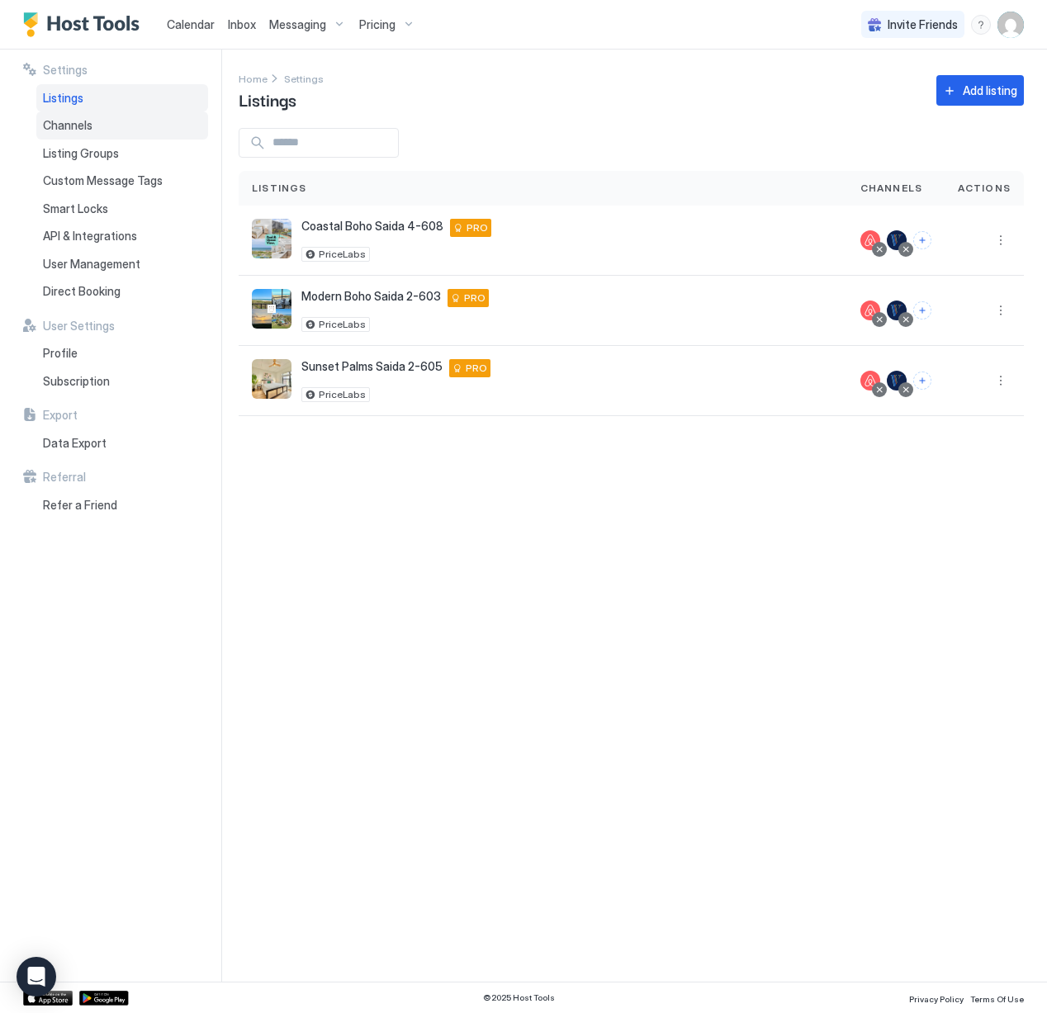
click at [99, 118] on div "Channels" at bounding box center [122, 126] width 172 height 28
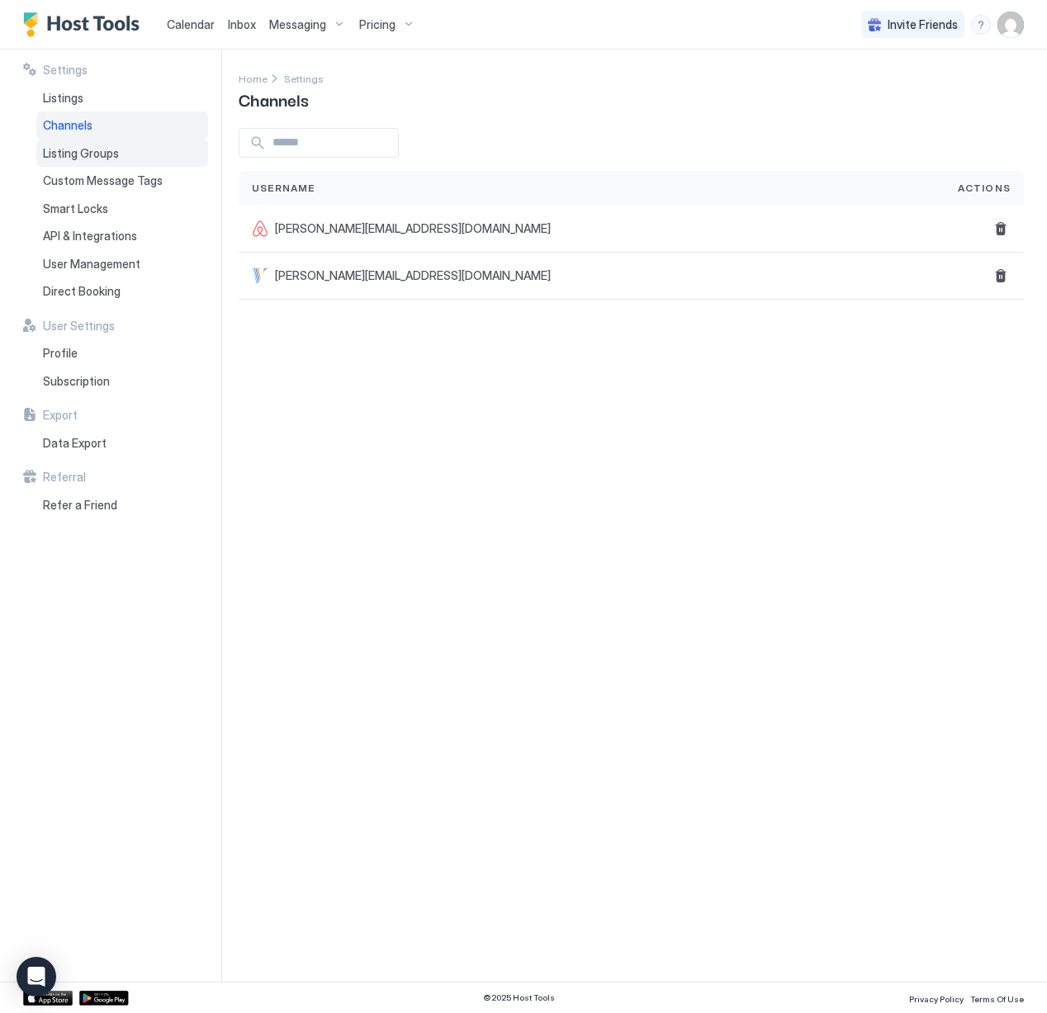
click at [104, 162] on div "Listing Groups" at bounding box center [122, 154] width 172 height 28
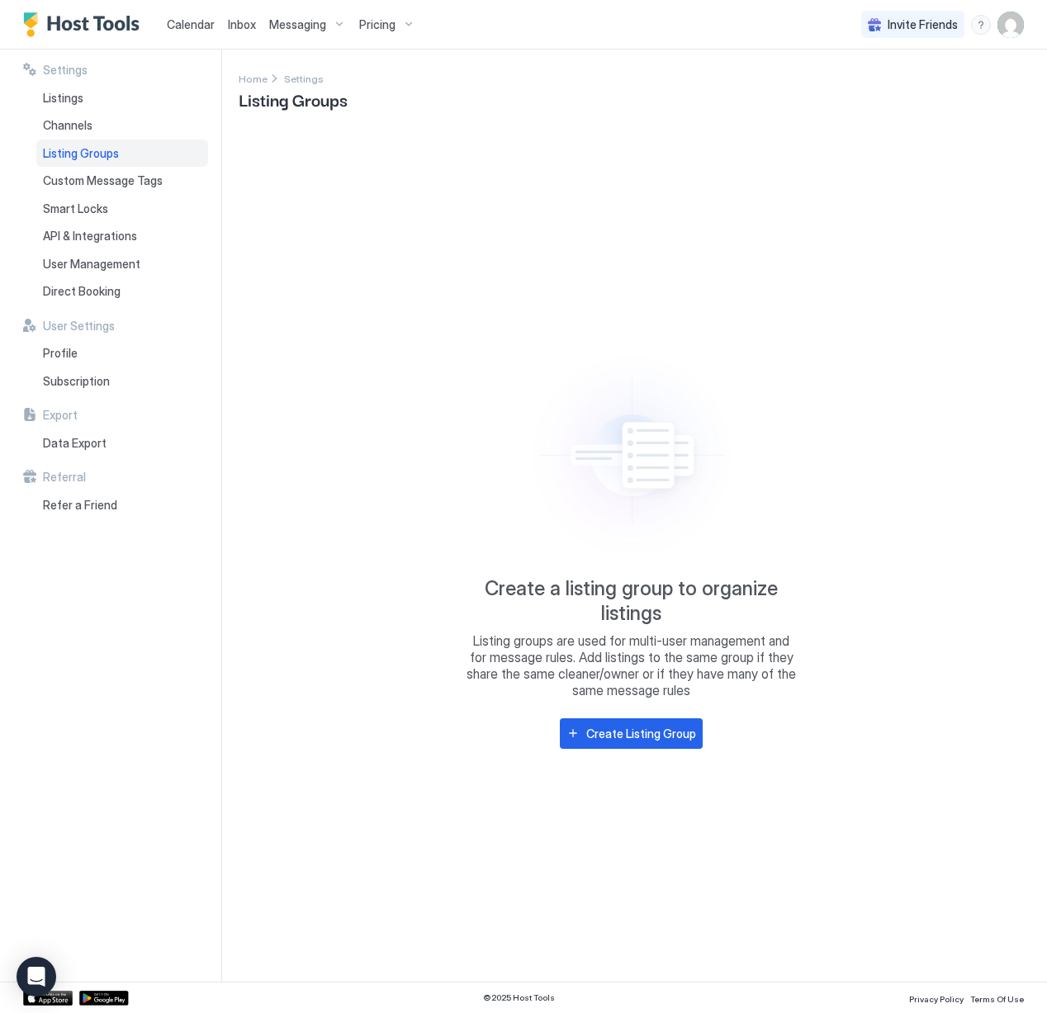
click at [1019, 31] on img "User profile" at bounding box center [1011, 25] width 26 height 26
click at [919, 83] on div "Settings" at bounding box center [919, 92] width 210 height 29
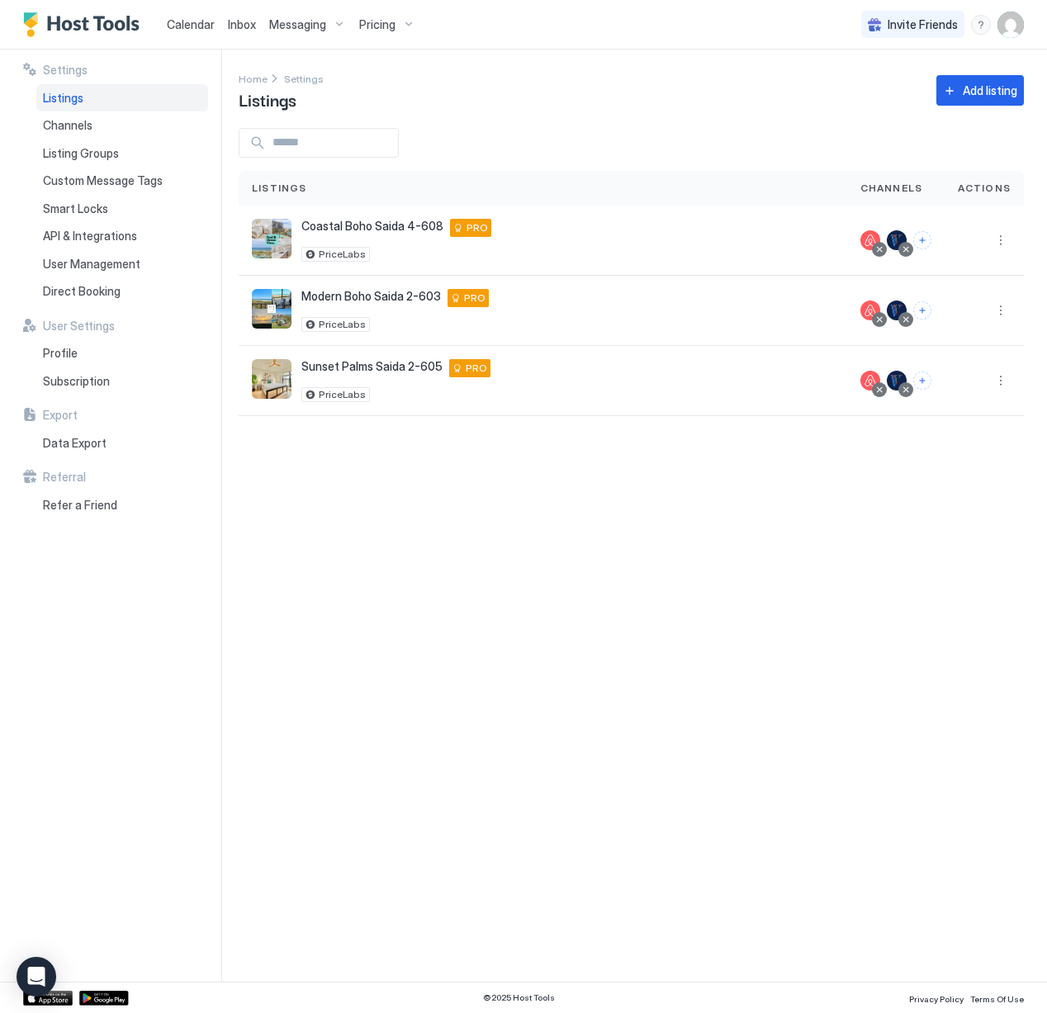
click at [311, 26] on span "Messaging" at bounding box center [297, 24] width 57 height 15
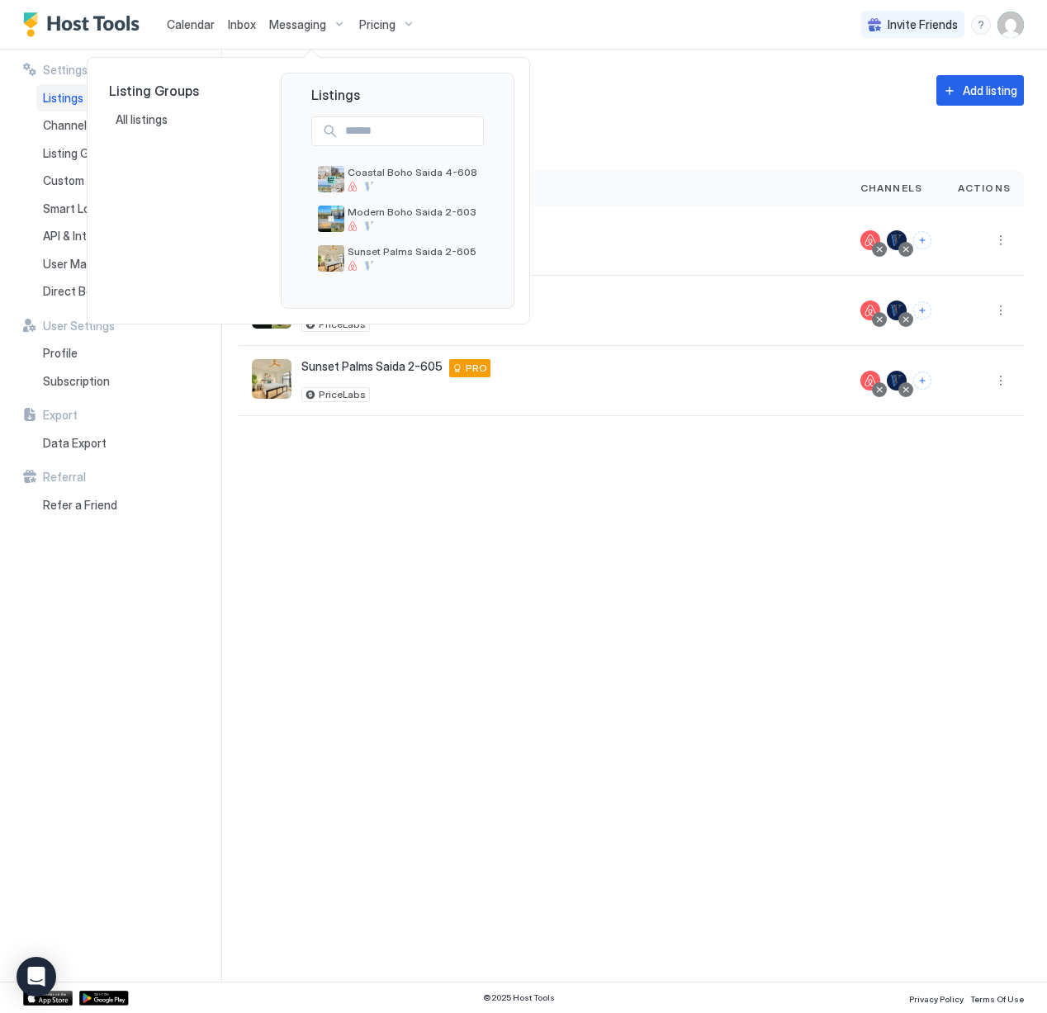
click at [499, 7] on div at bounding box center [523, 506] width 1047 height 1013
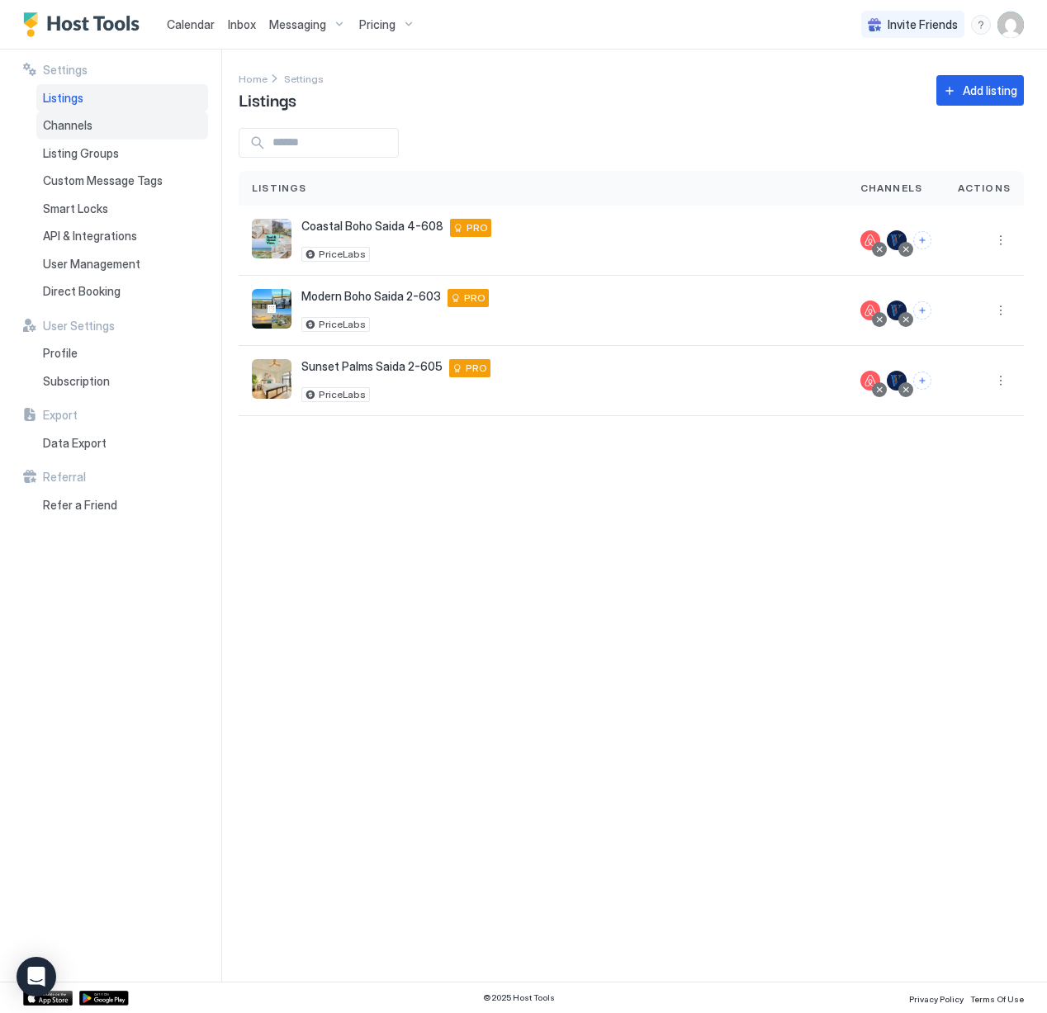
click at [140, 129] on div "Channels" at bounding box center [122, 126] width 172 height 28
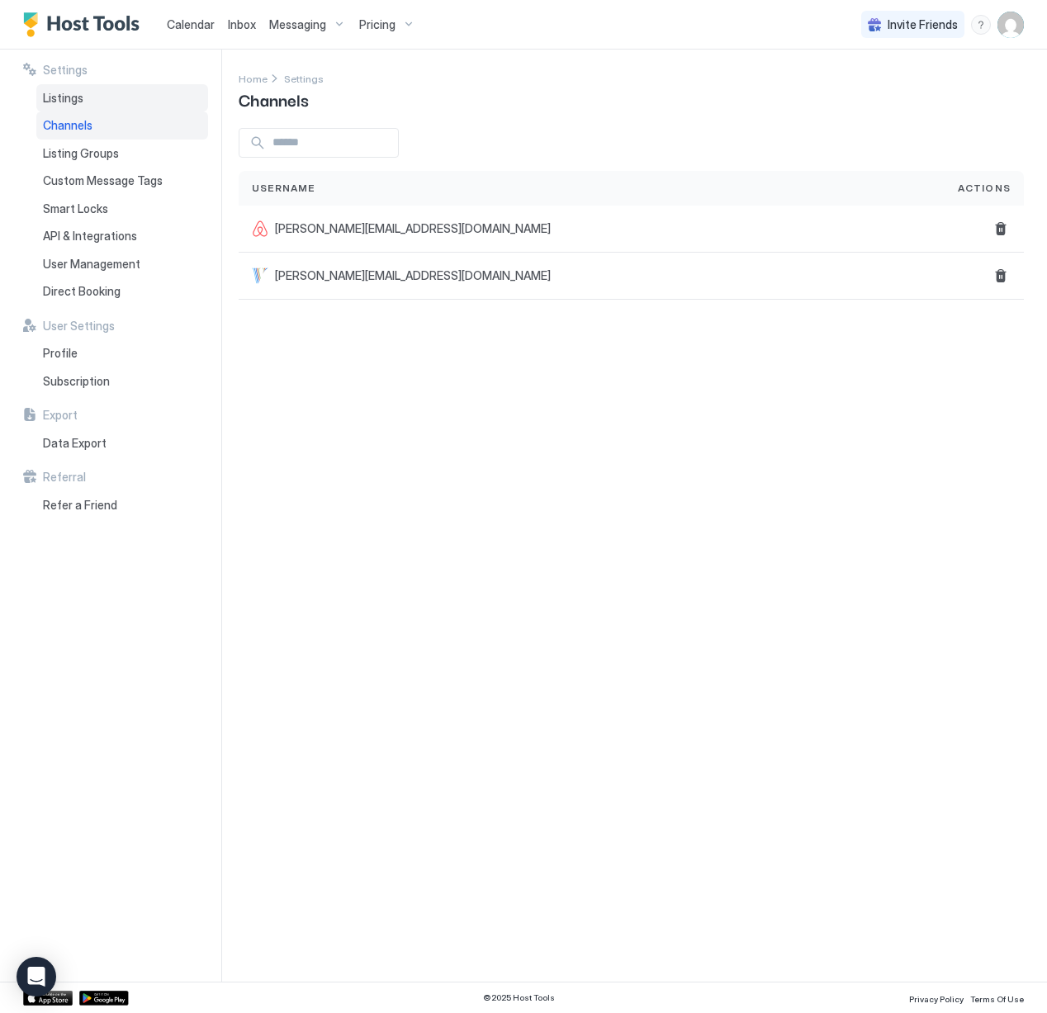
click at [100, 103] on div "Listings" at bounding box center [122, 98] width 172 height 28
